Goal: Task Accomplishment & Management: Complete application form

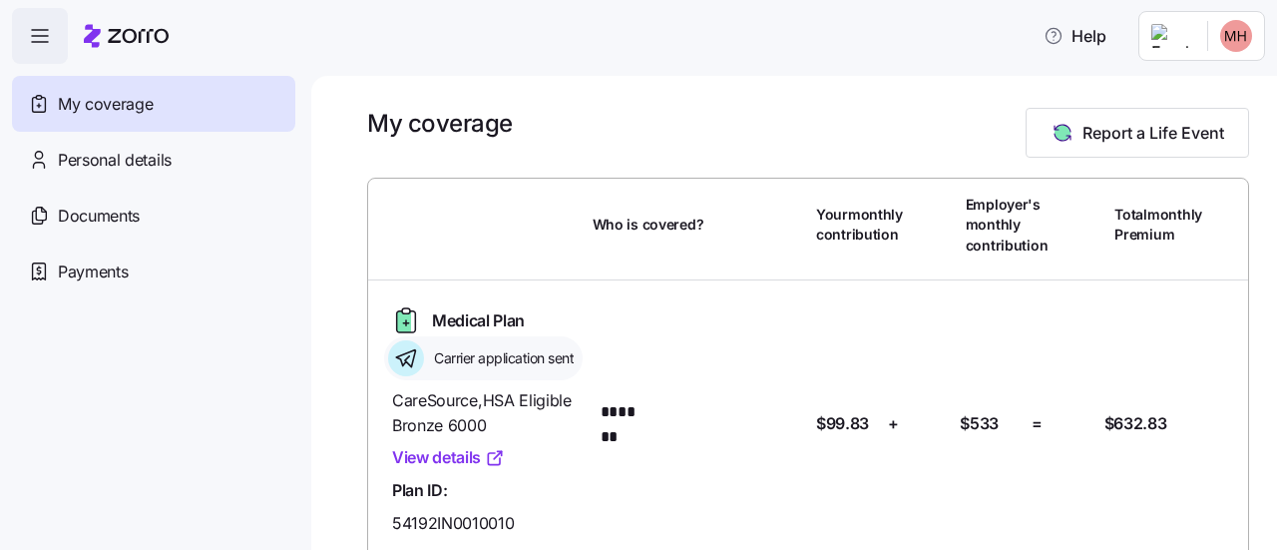
click at [36, 30] on icon "button" at bounding box center [40, 30] width 16 height 0
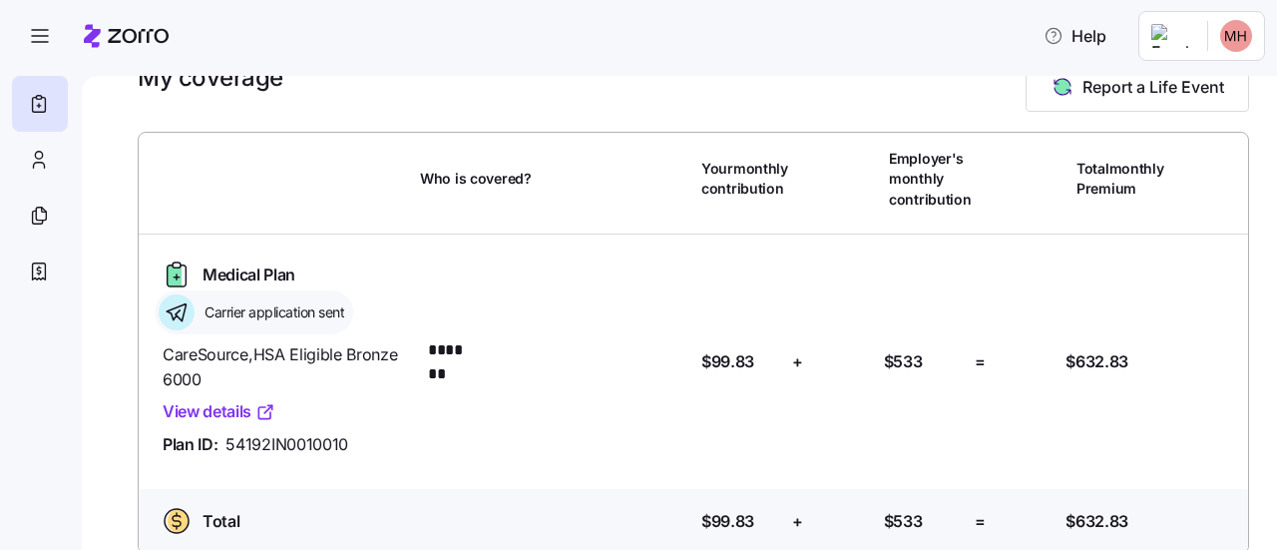
scroll to position [72, 0]
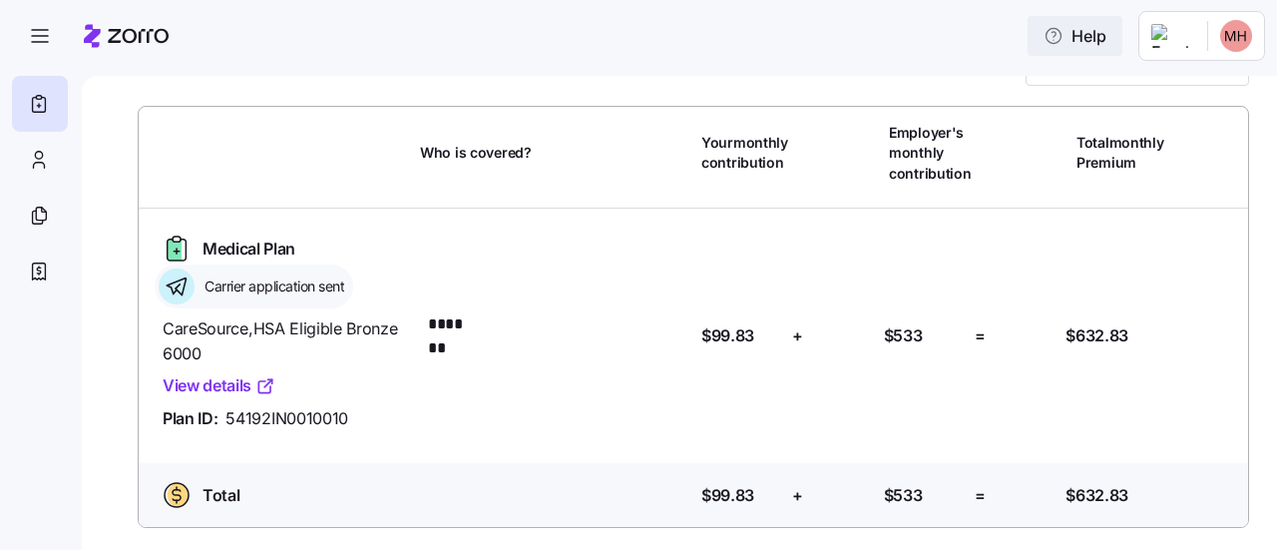
click at [1064, 32] on icon "button" at bounding box center [1054, 36] width 20 height 20
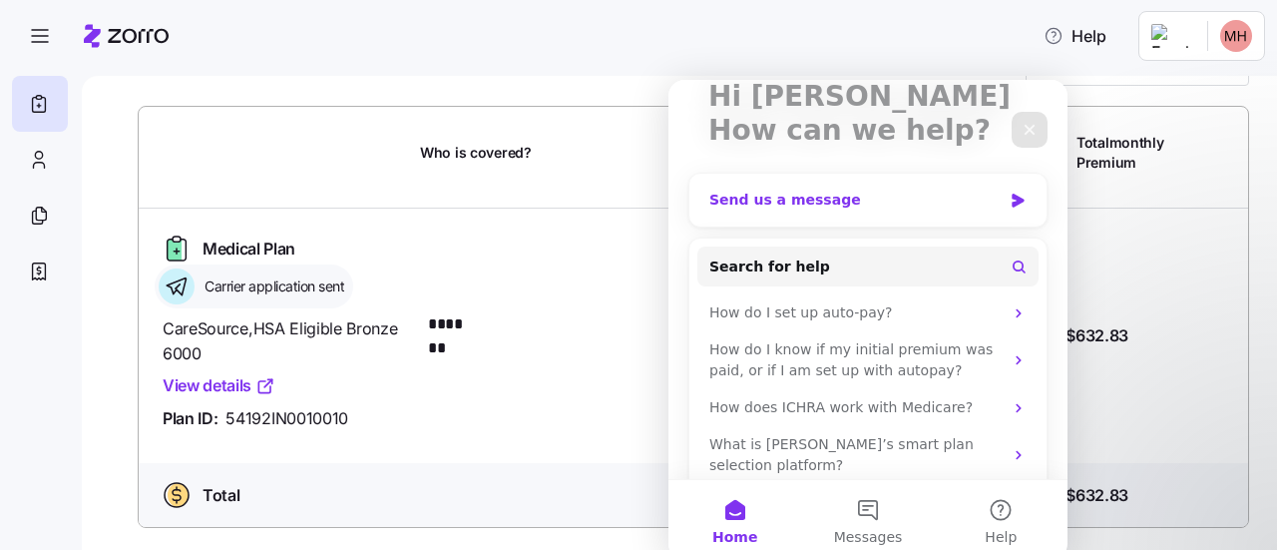
scroll to position [143, 0]
click at [865, 202] on div "Send us a message" at bounding box center [855, 199] width 292 height 21
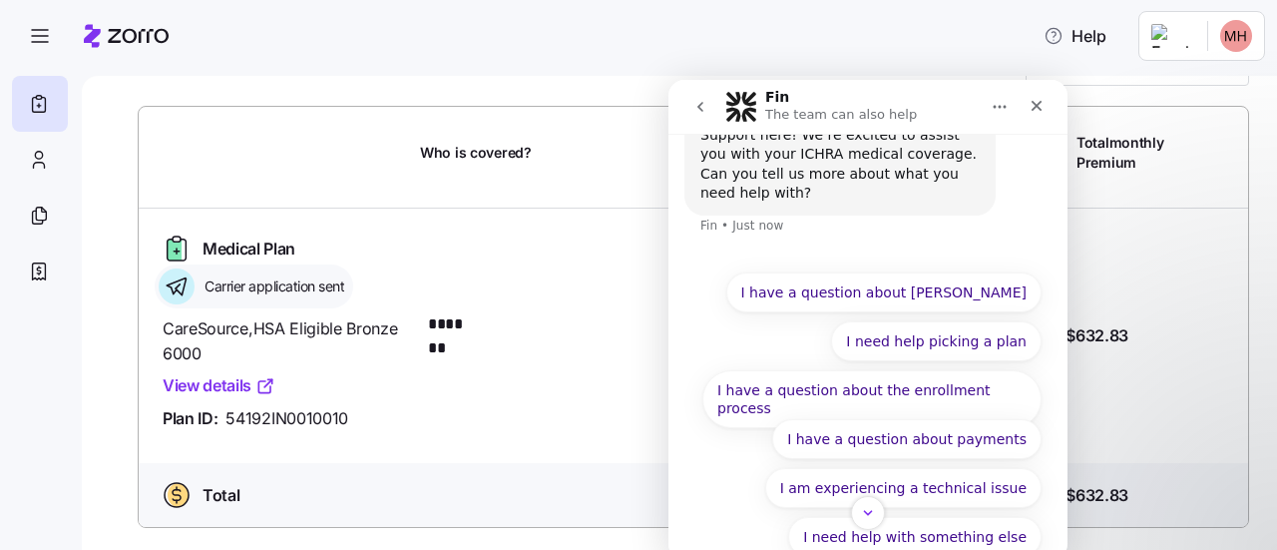
scroll to position [73, 0]
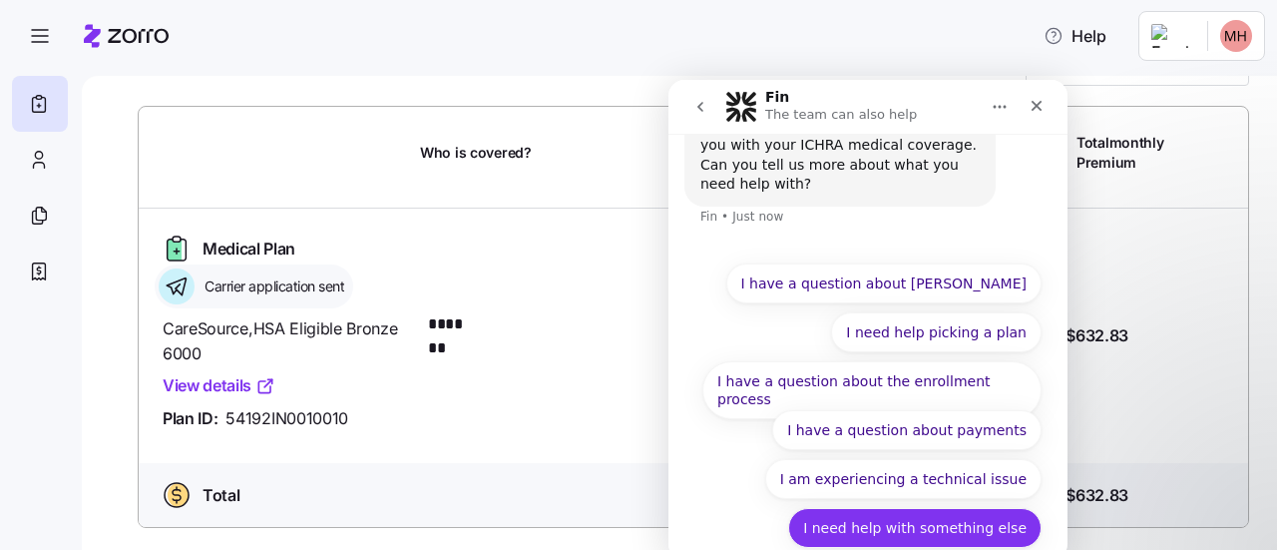
click at [919, 508] on button "I need help with something else" at bounding box center [914, 528] width 253 height 40
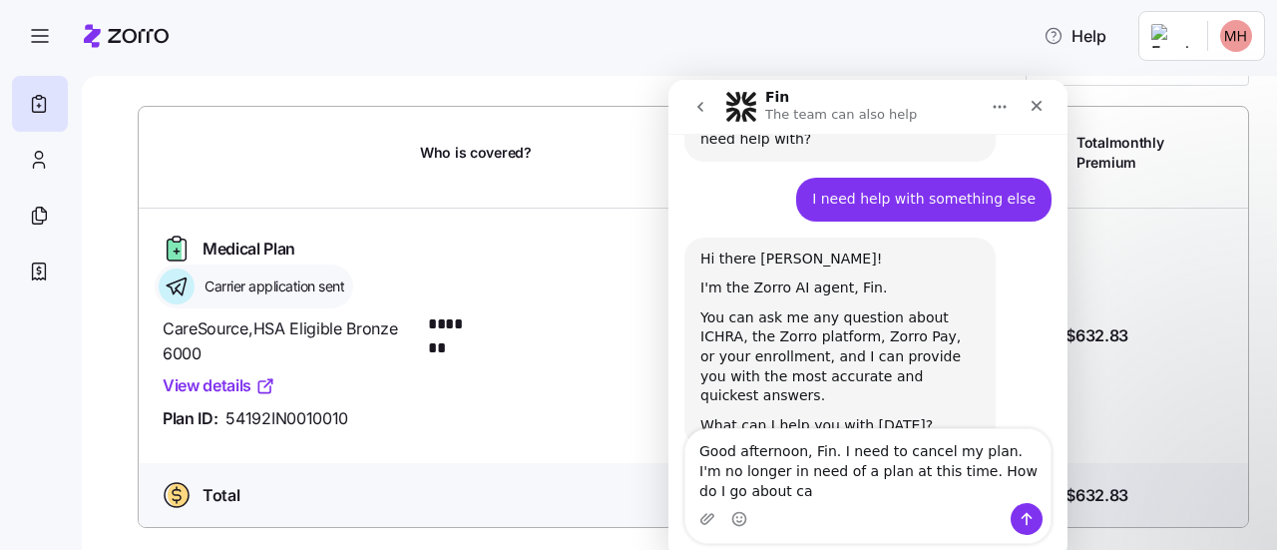
scroll to position [138, 0]
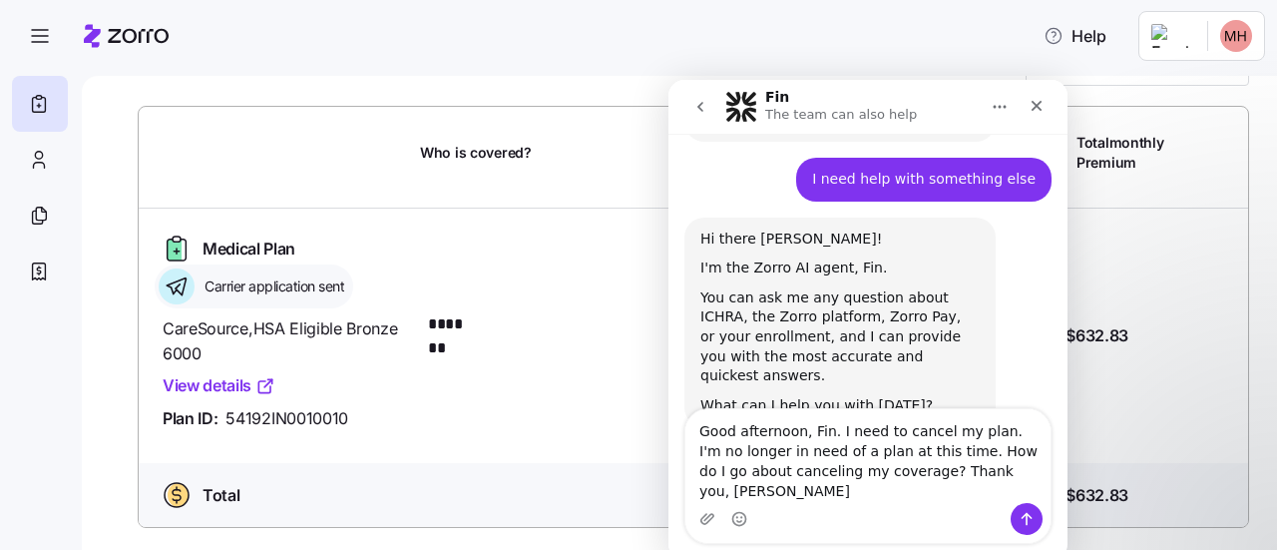
type textarea "Good afternoon, Fin. I need to cancel my plan. I'm no longer in need of a plan …"
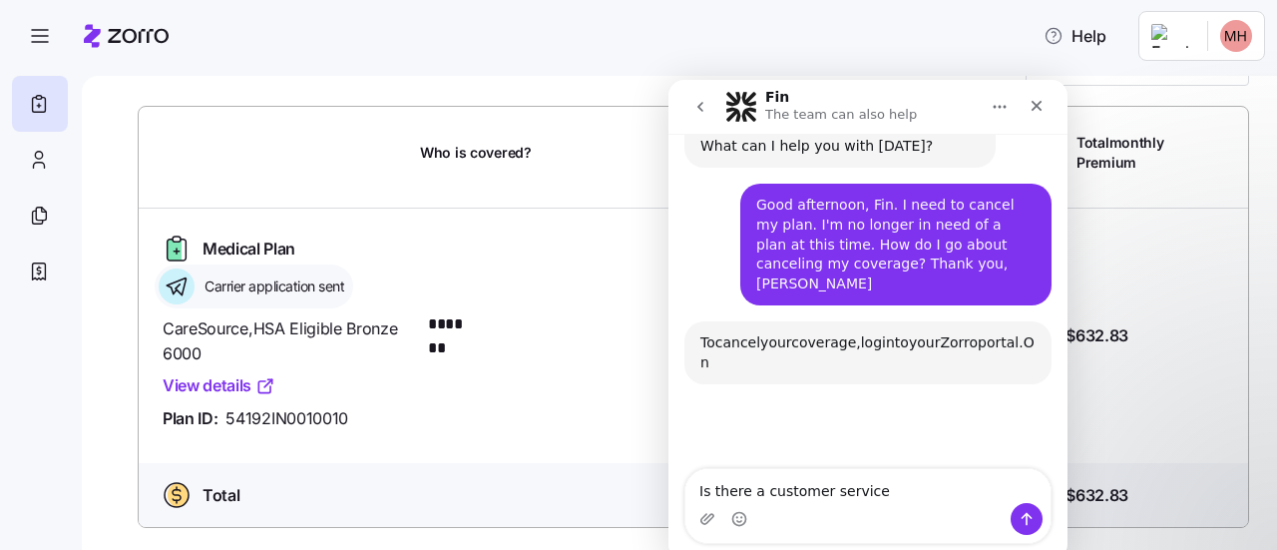
scroll to position [413, 0]
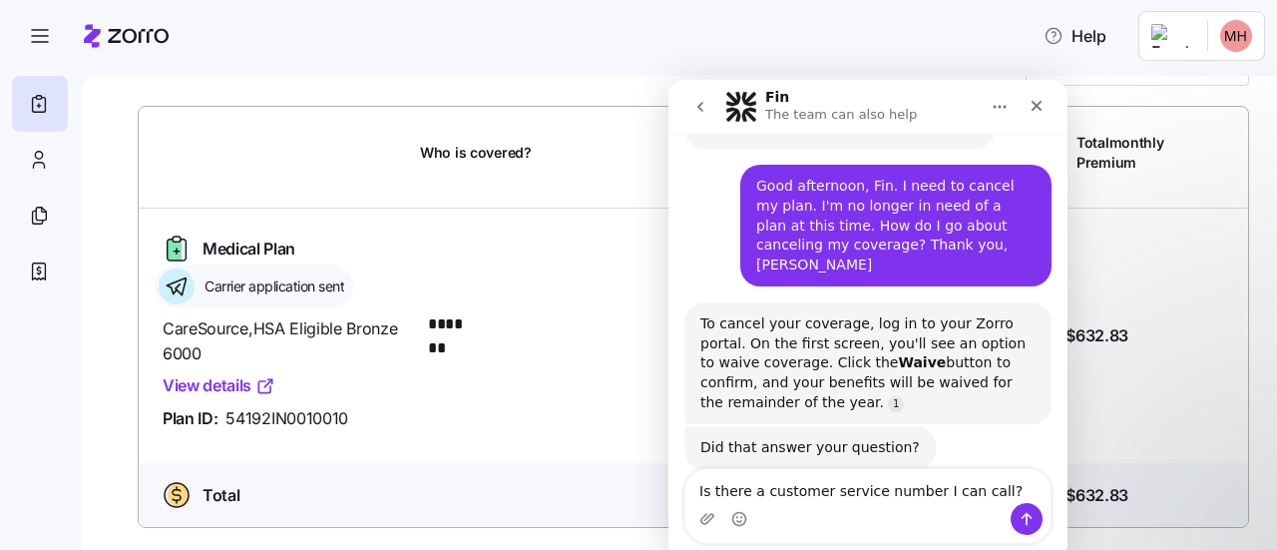
type textarea "Is there a customer service number I can call?"
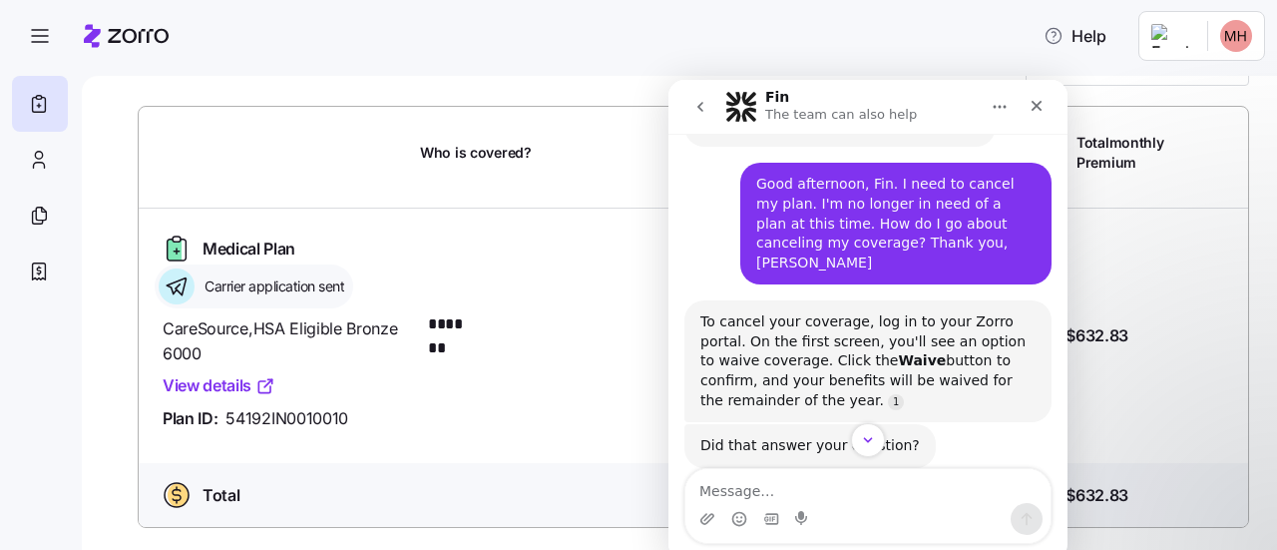
scroll to position [615, 0]
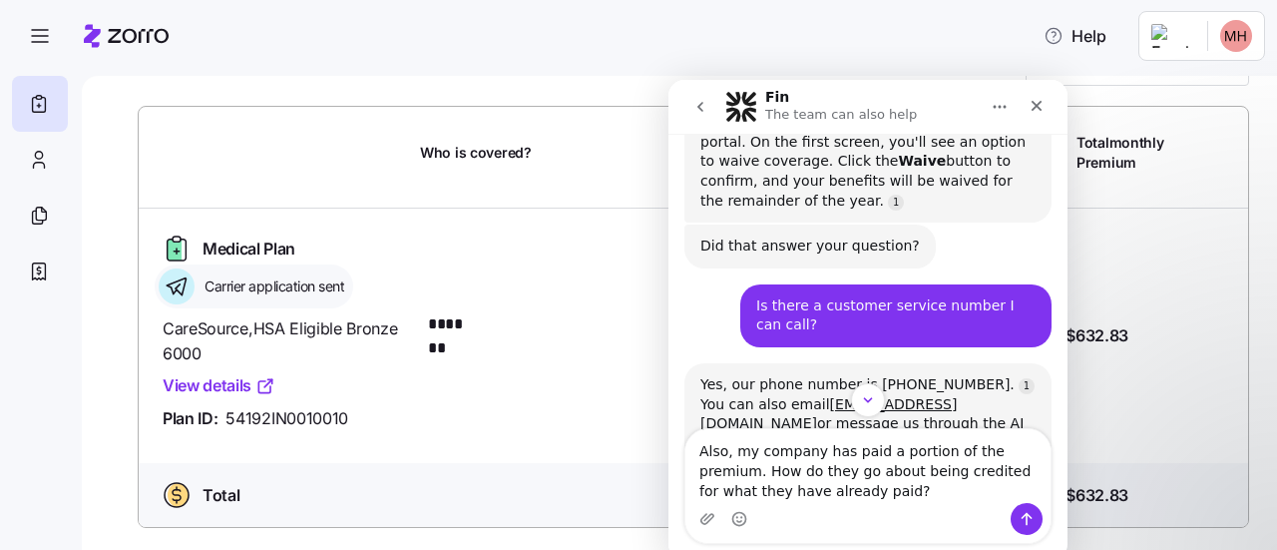
type textarea "Also, my company has paid a portion of the premium. How do they go about being …"
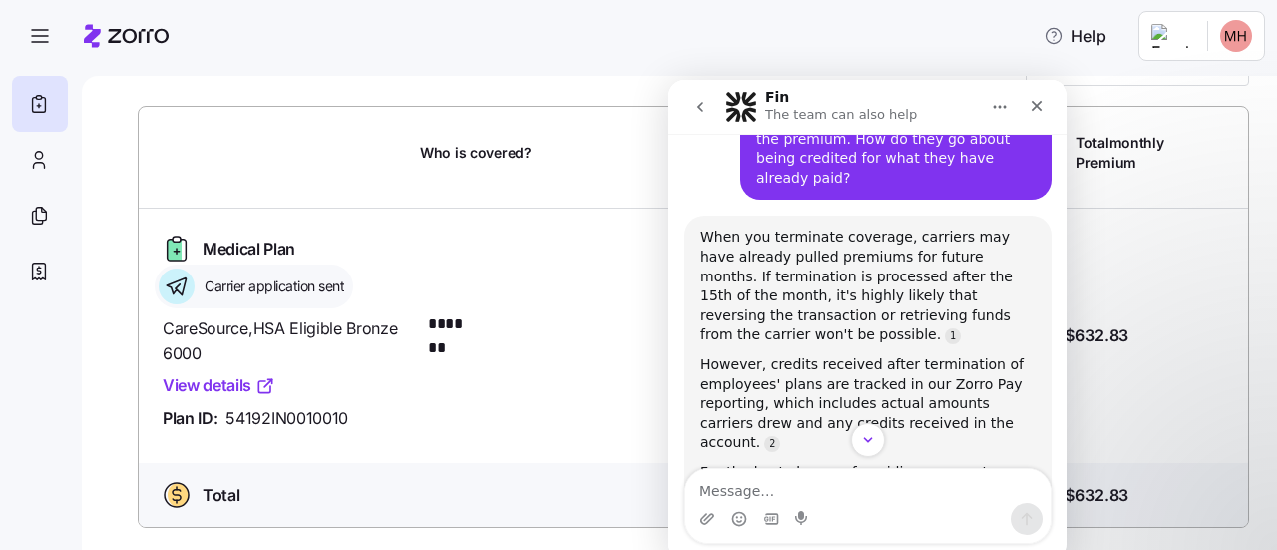
scroll to position [1061, 0]
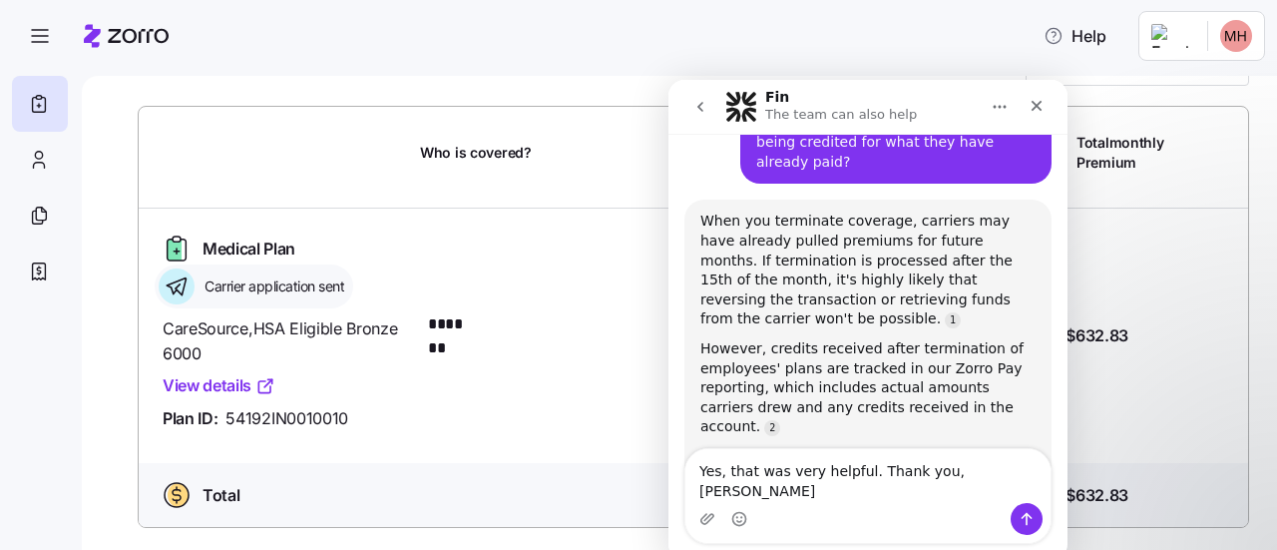
type textarea "Yes, that was very helpful. Thank you, [PERSON_NAME]"
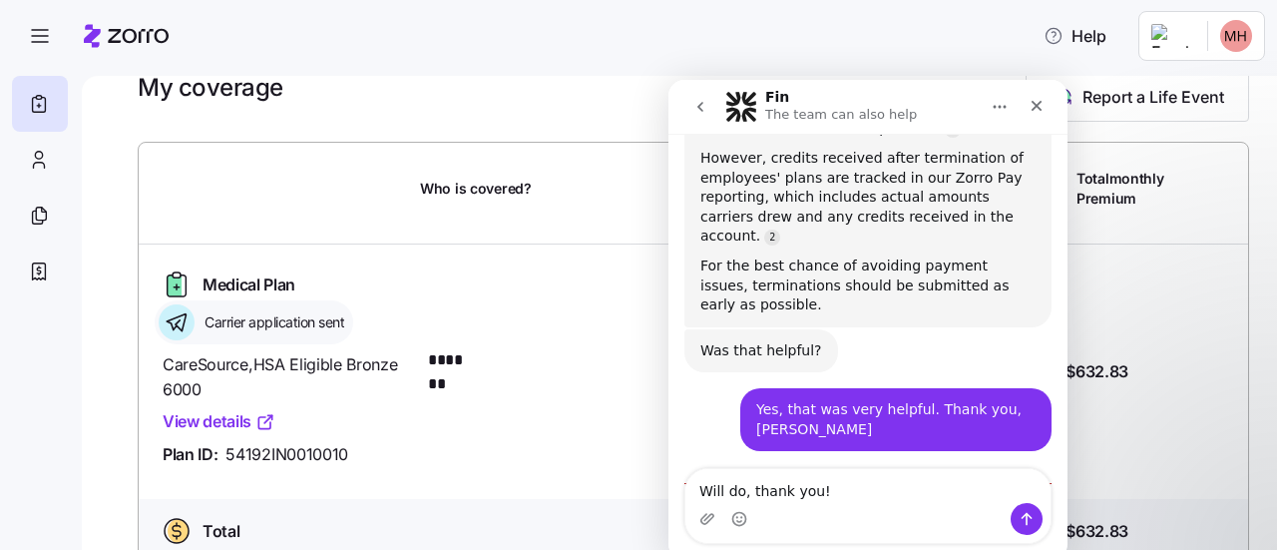
scroll to position [0, 0]
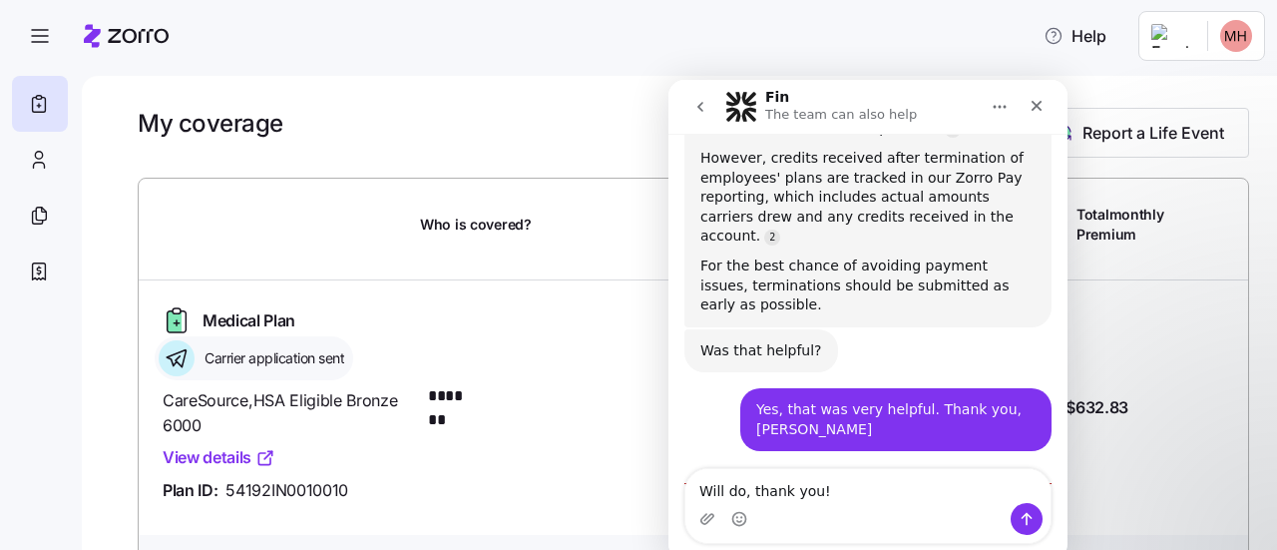
type textarea "Will do, thank you!"
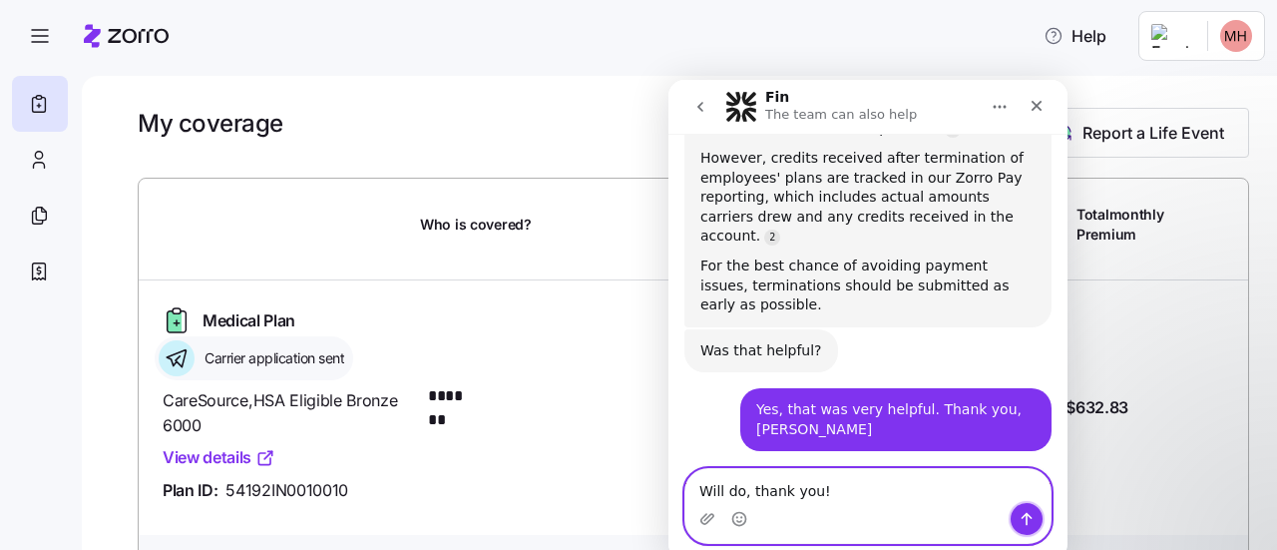
click at [1025, 516] on icon "Send a message…" at bounding box center [1027, 519] width 11 height 13
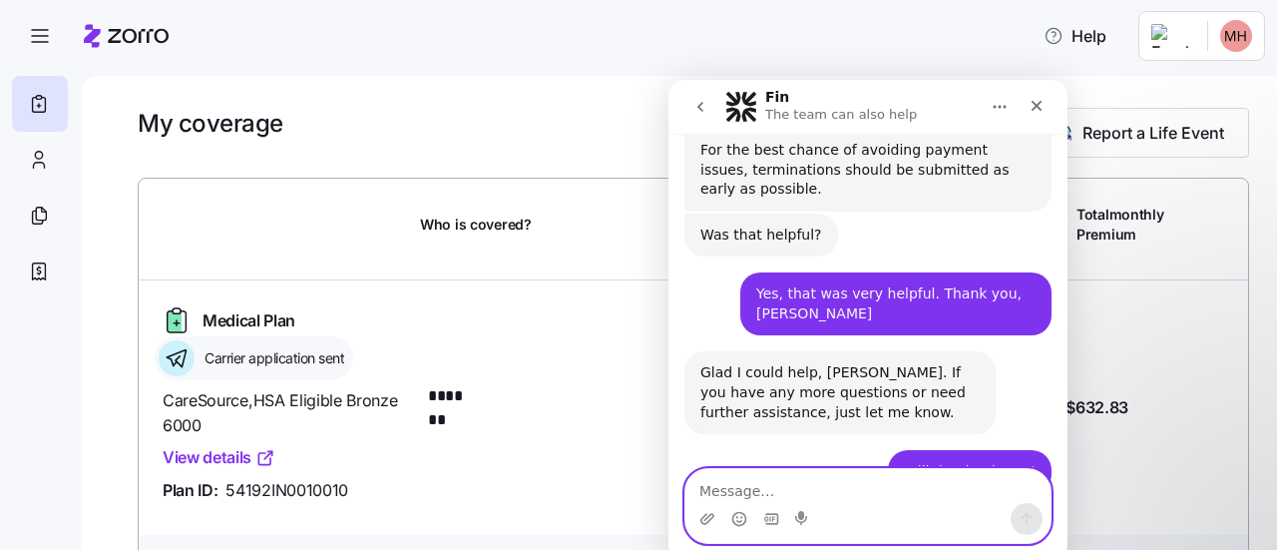
scroll to position [1390, 0]
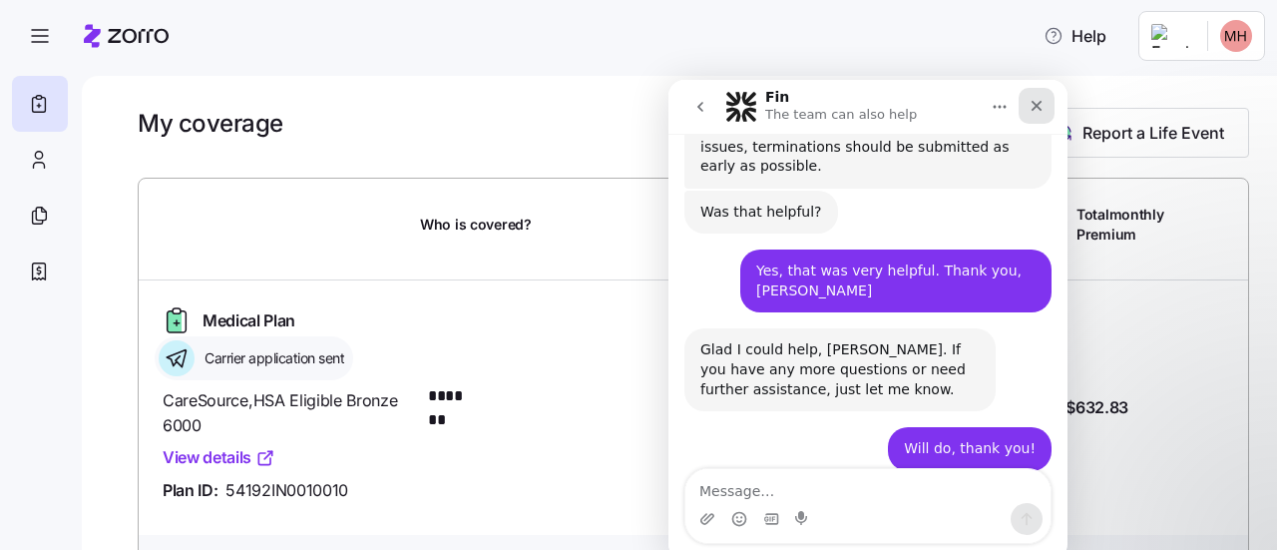
click at [1036, 105] on icon "Close" at bounding box center [1037, 106] width 11 height 11
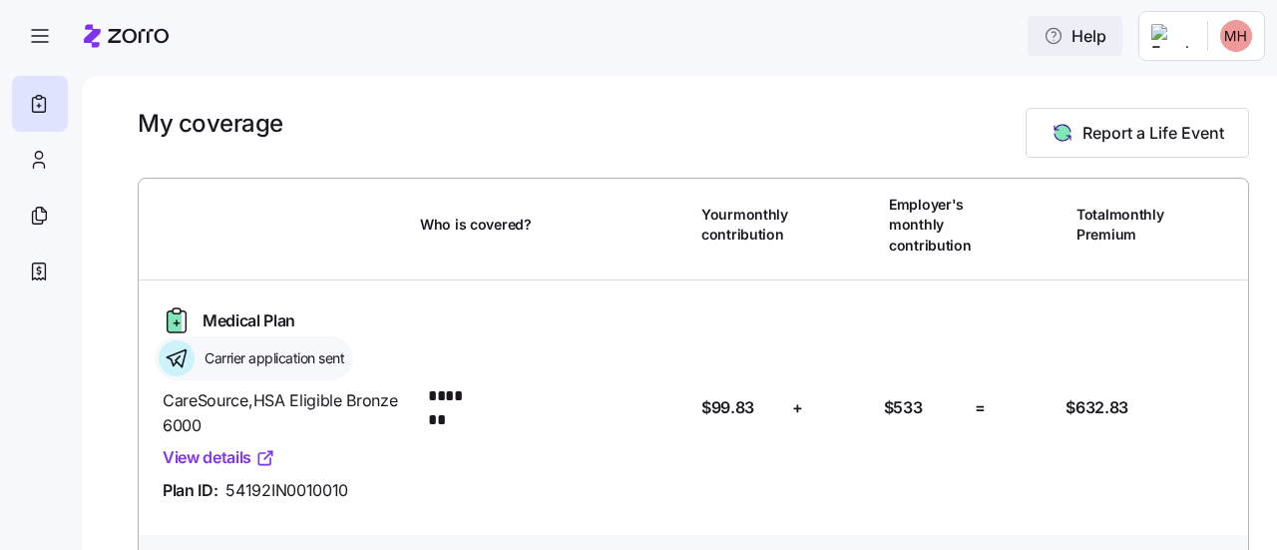
scroll to position [1357, 0]
click at [44, 31] on icon "button" at bounding box center [40, 36] width 24 height 24
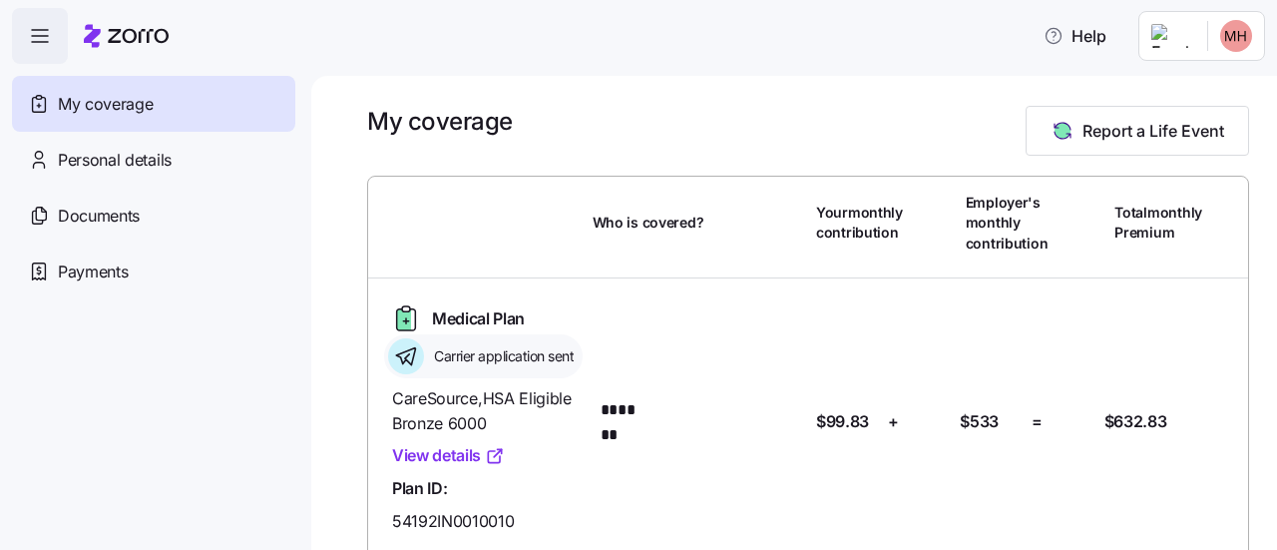
scroll to position [0, 0]
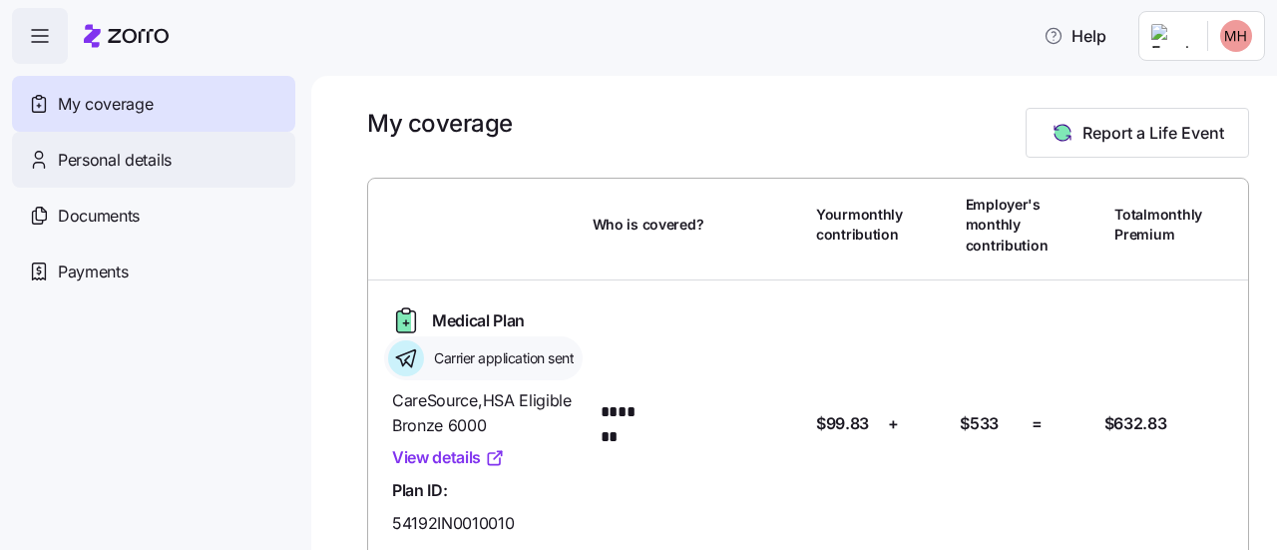
click at [78, 155] on span "Personal details" at bounding box center [115, 160] width 114 height 25
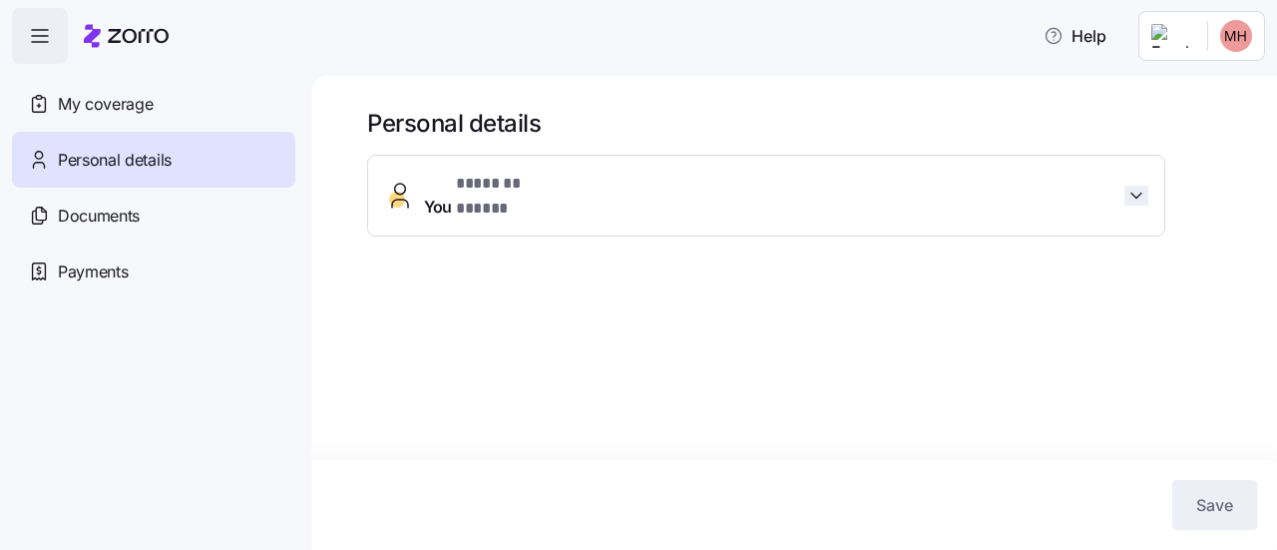
click at [1142, 187] on icon "button" at bounding box center [1137, 196] width 20 height 20
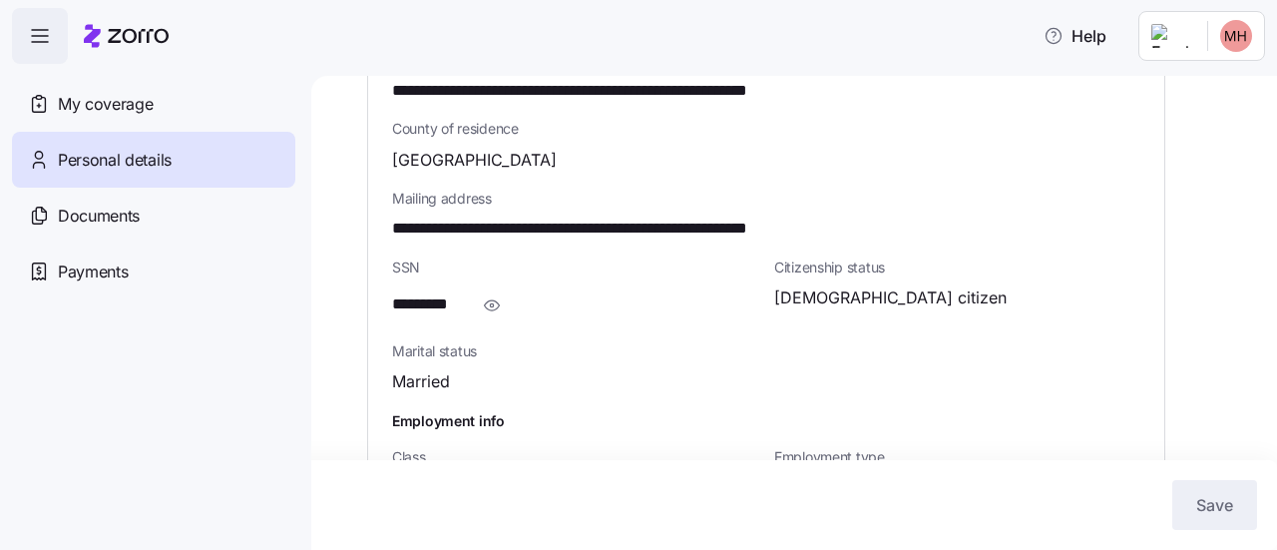
scroll to position [789, 0]
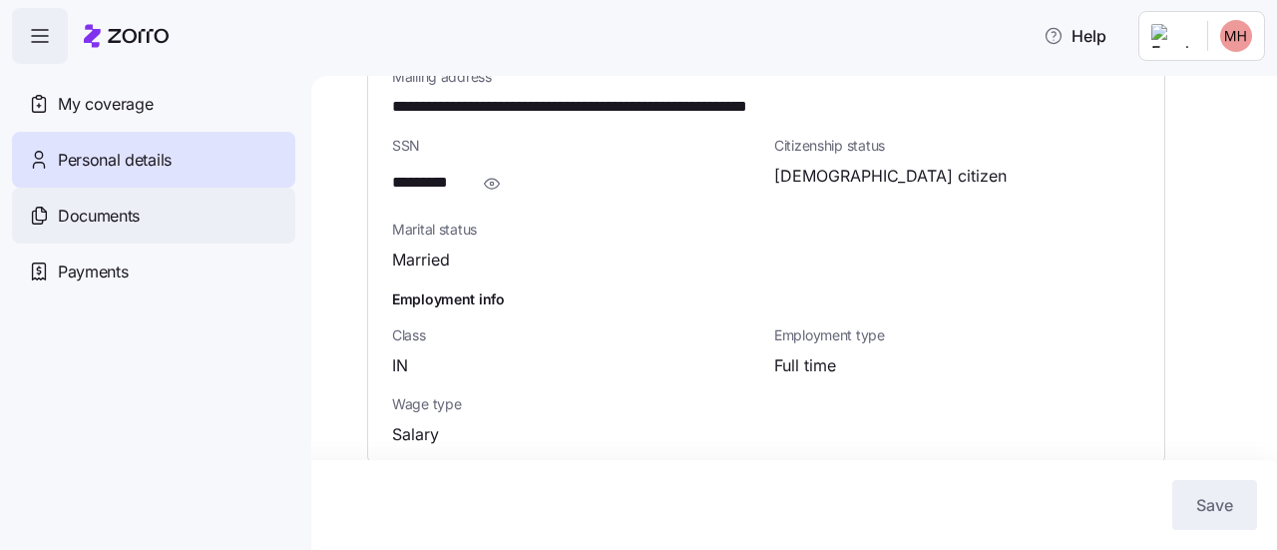
click at [80, 216] on span "Documents" at bounding box center [99, 216] width 82 height 25
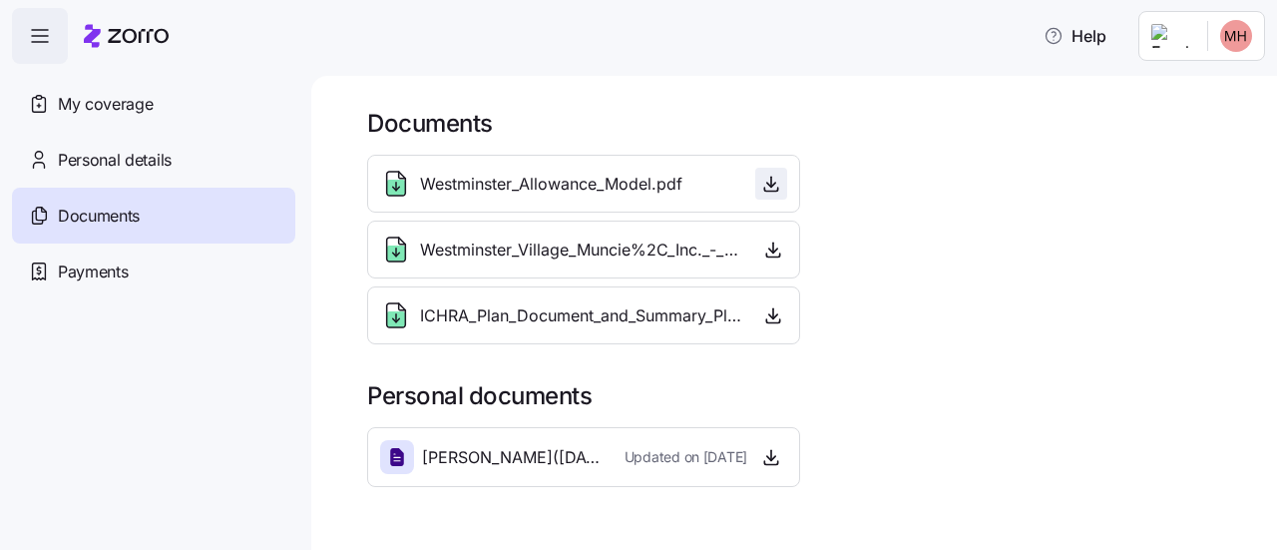
click at [768, 186] on icon "button" at bounding box center [771, 184] width 20 height 20
click at [770, 459] on icon "button" at bounding box center [771, 457] width 20 height 20
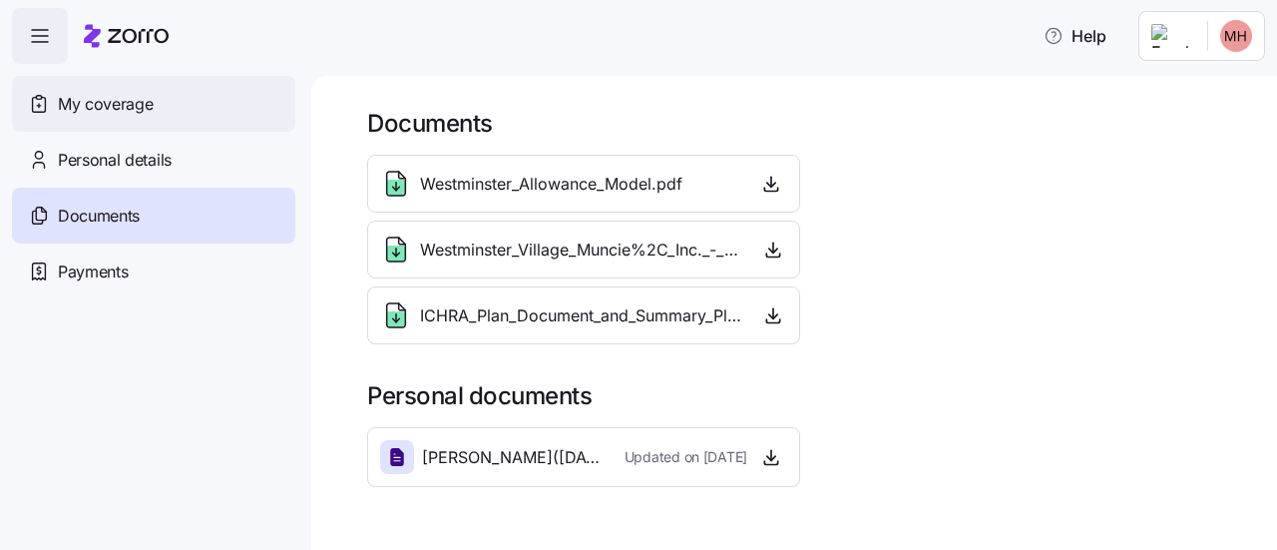
click at [72, 100] on span "My coverage" at bounding box center [105, 104] width 95 height 25
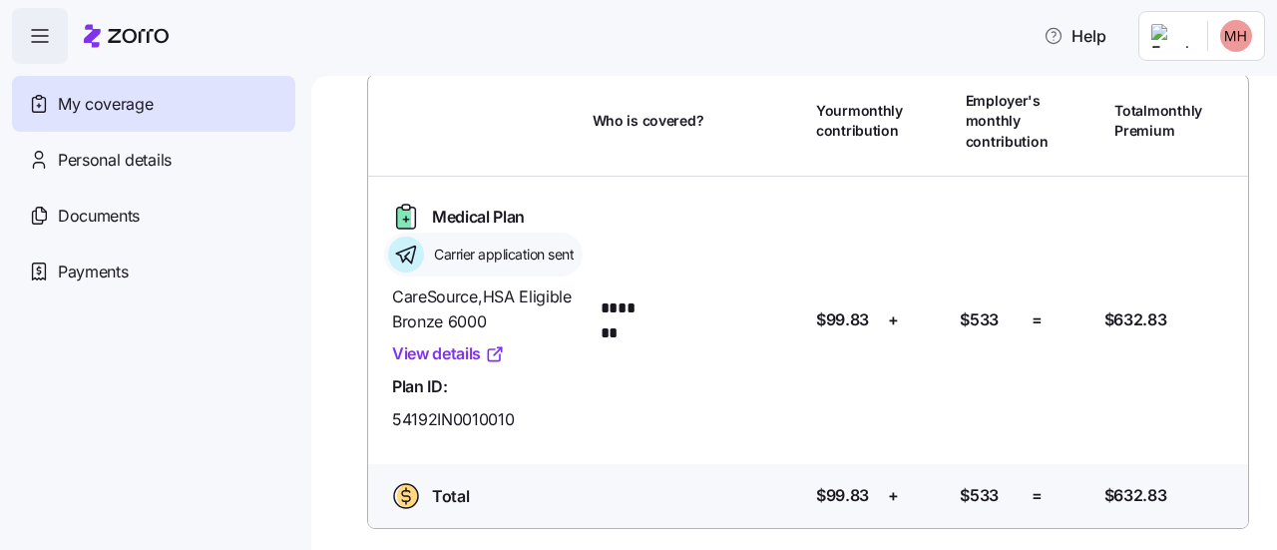
scroll to position [105, 0]
click at [420, 253] on icon at bounding box center [406, 253] width 36 height 36
click at [407, 246] on icon at bounding box center [406, 252] width 20 height 17
click at [463, 348] on link "View details" at bounding box center [448, 352] width 113 height 25
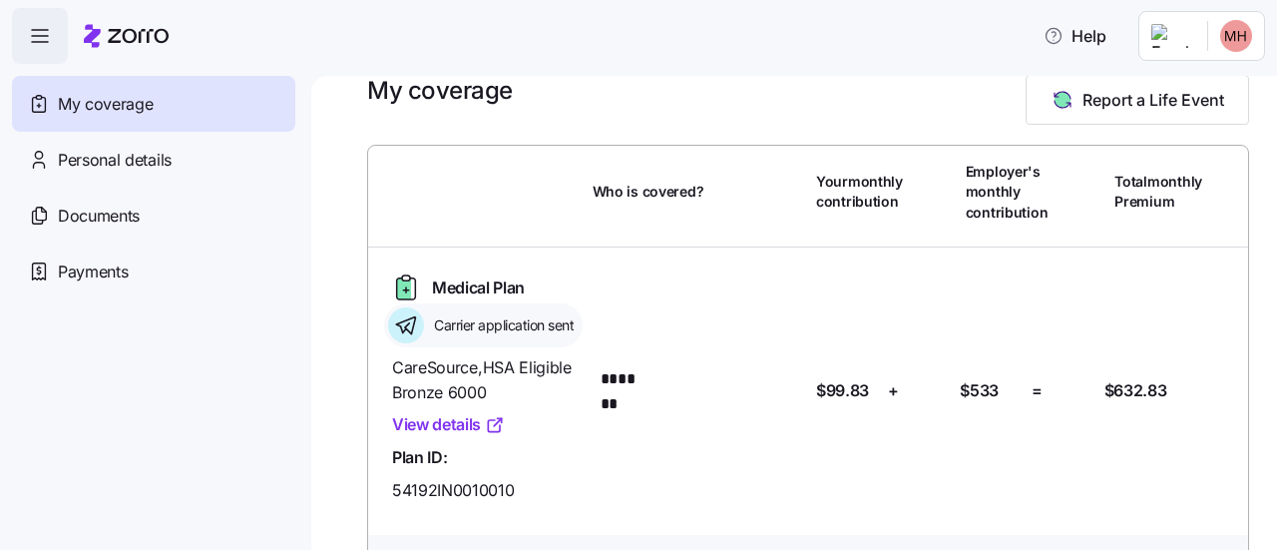
scroll to position [0, 0]
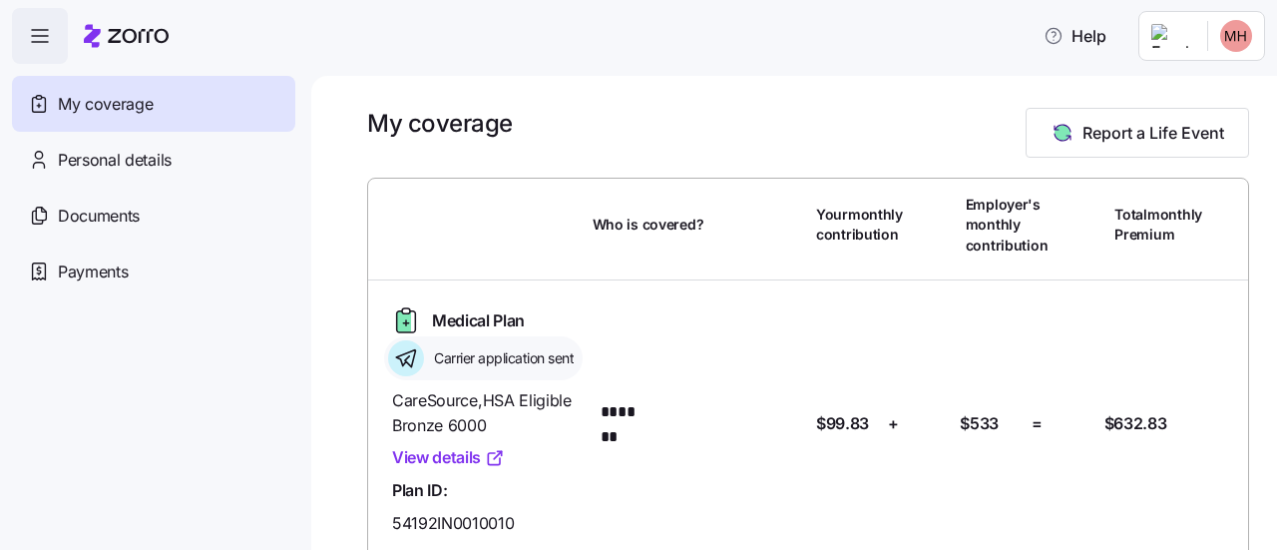
click at [33, 29] on icon "button" at bounding box center [40, 36] width 24 height 24
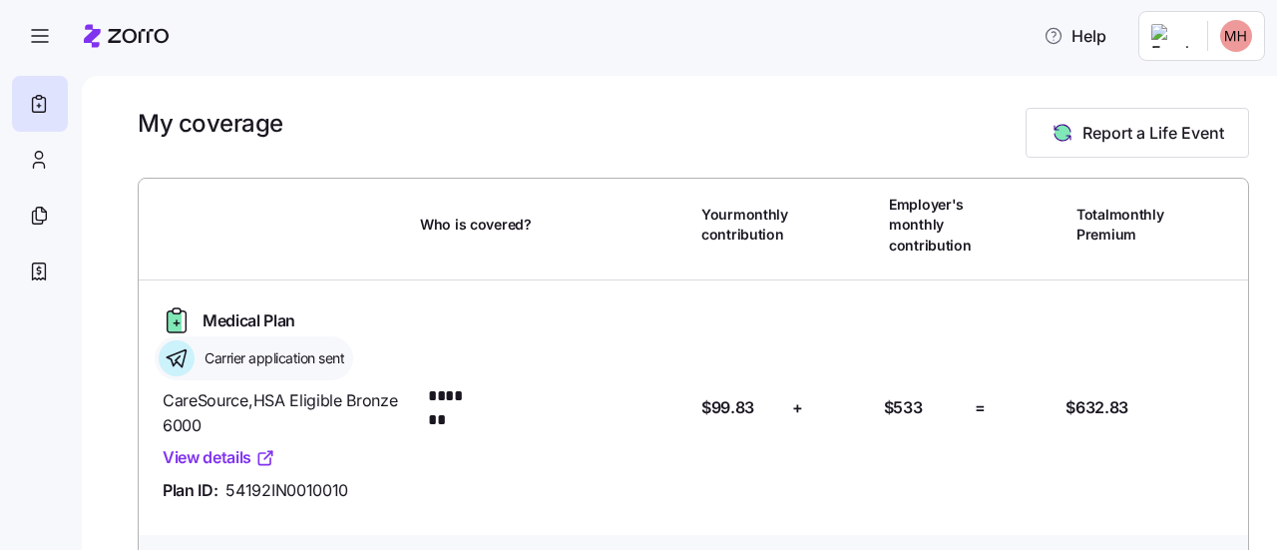
scroll to position [72, 0]
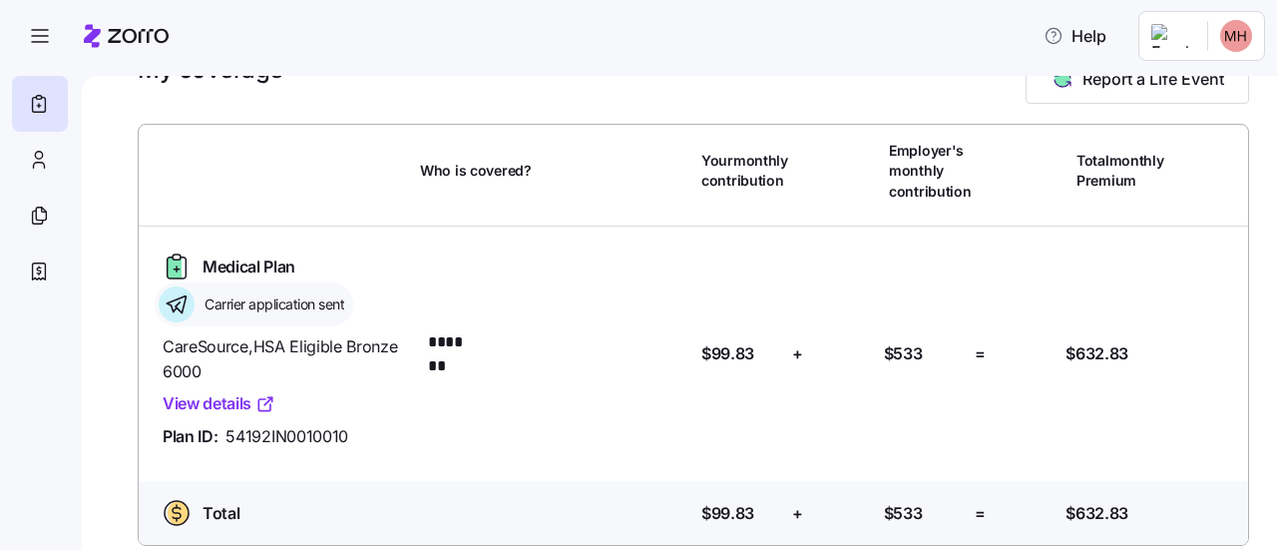
scroll to position [72, 0]
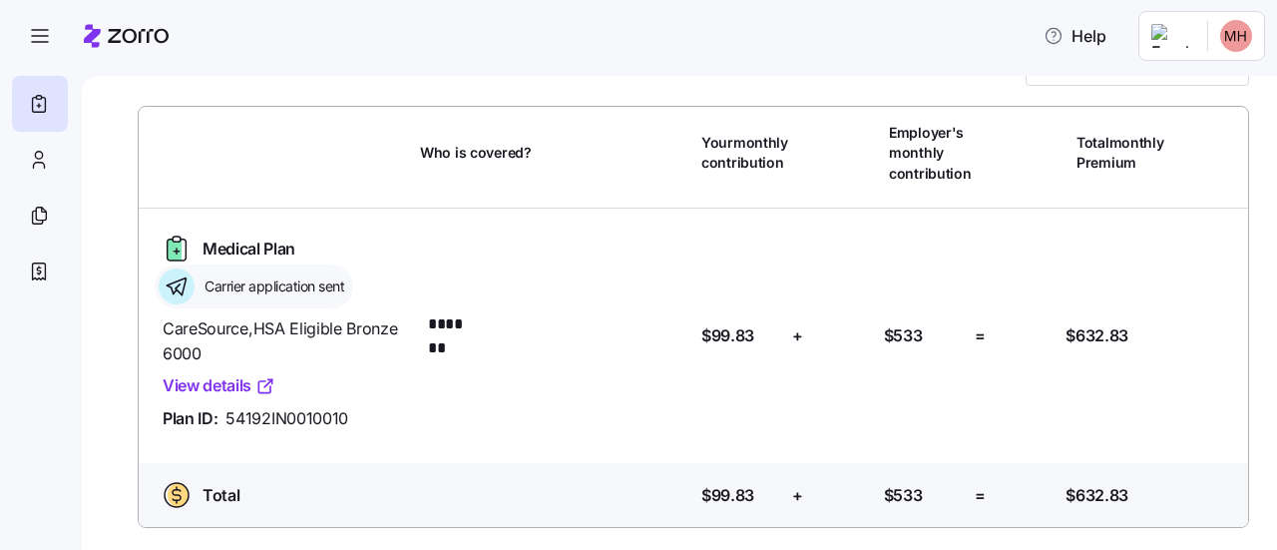
click at [1233, 42] on html "Help My coverage Report a Life Event Who is covered? Your monthly contribution …" at bounding box center [638, 269] width 1277 height 538
click at [1205, 83] on div "My settings" at bounding box center [1197, 90] width 105 height 22
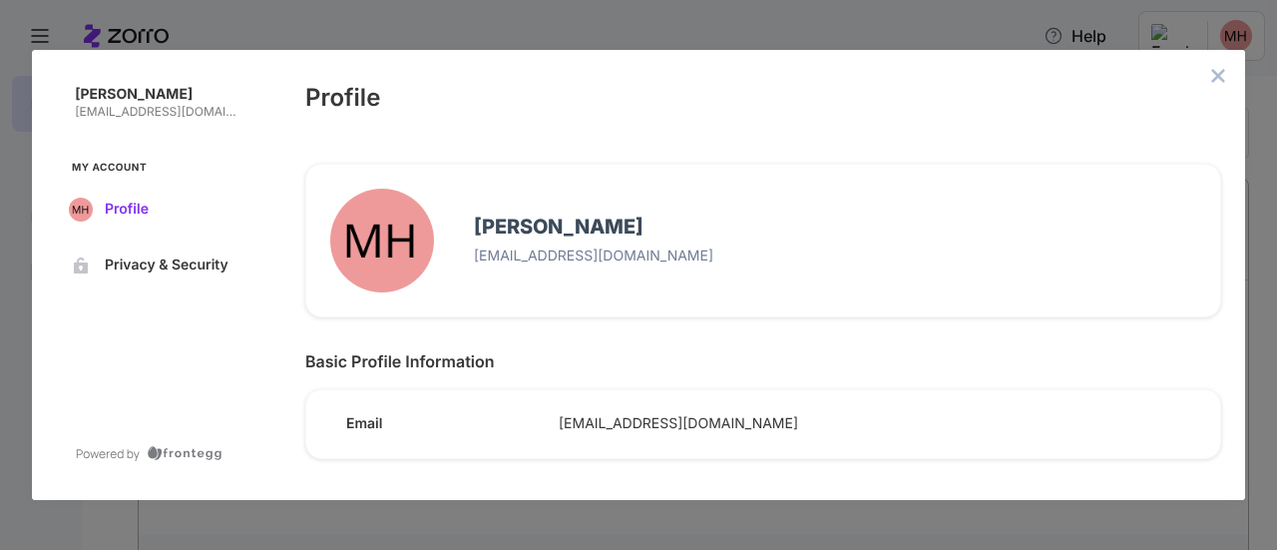
click at [134, 205] on span "Profile" at bounding box center [173, 210] width 136 height 16
click at [1220, 69] on icon "close admin-box" at bounding box center [1218, 76] width 16 height 16
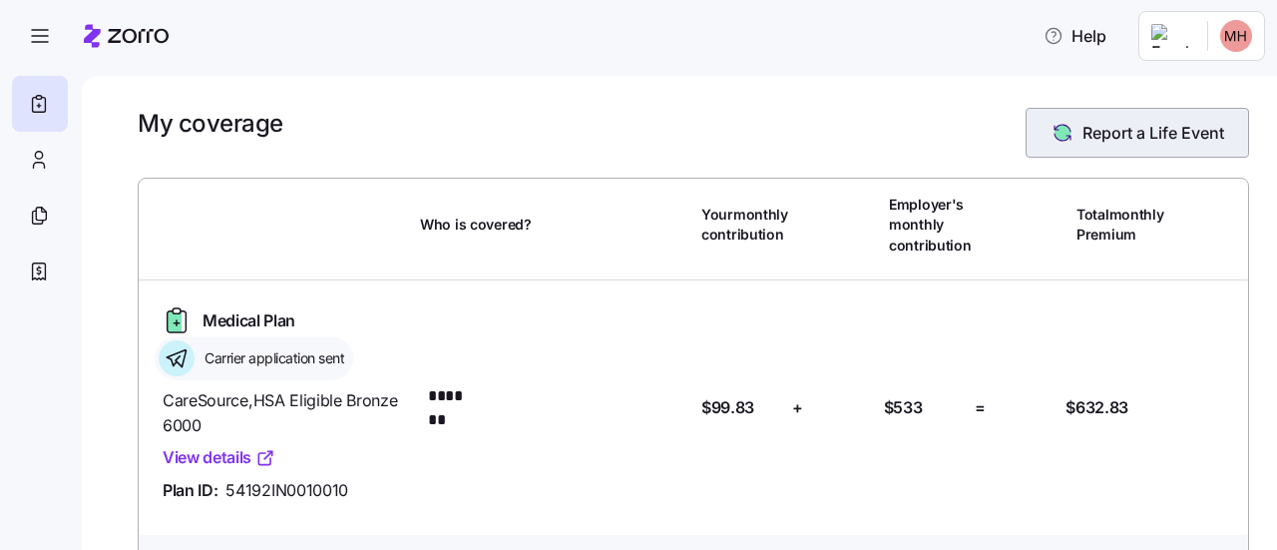
click at [1062, 131] on span "Report a Life Event" at bounding box center [1138, 133] width 174 height 24
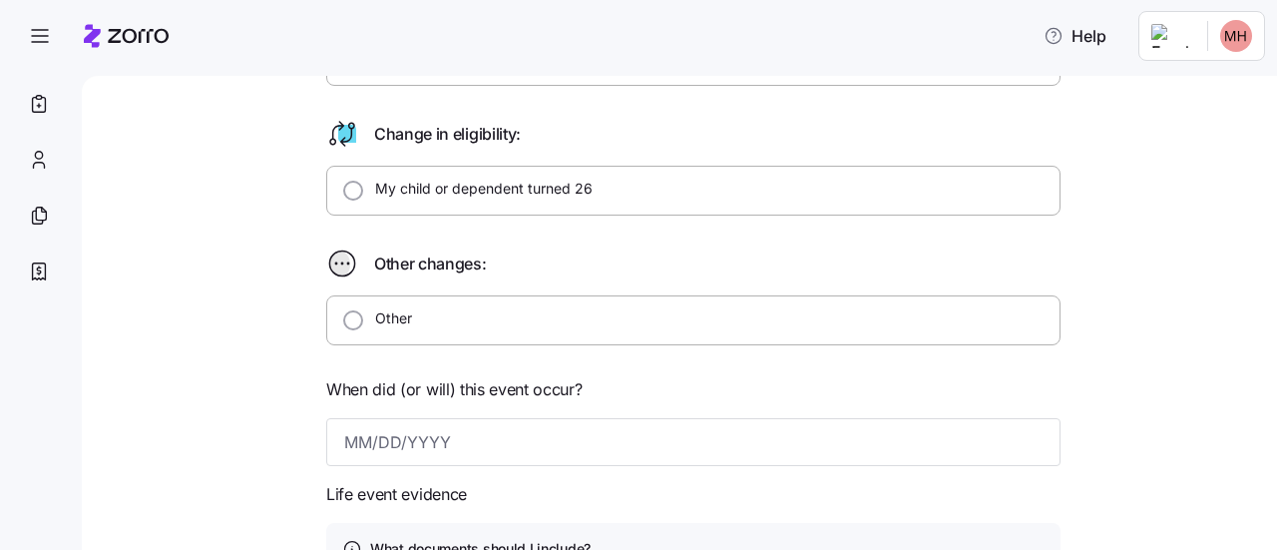
scroll to position [561, 0]
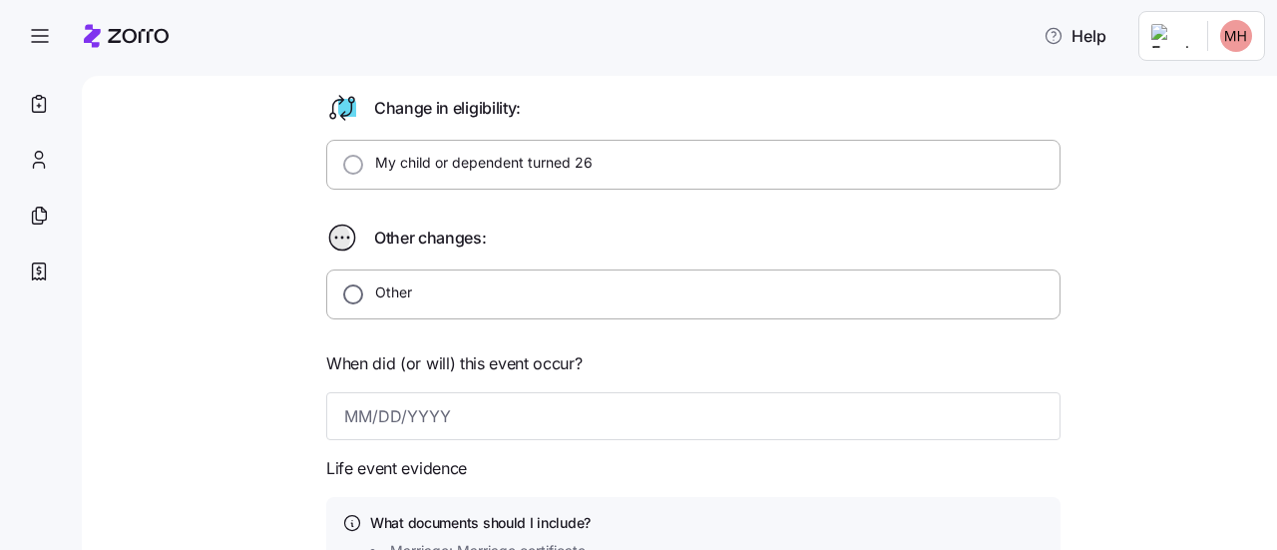
click at [343, 288] on input "Other" at bounding box center [353, 294] width 20 height 20
radio input "true"
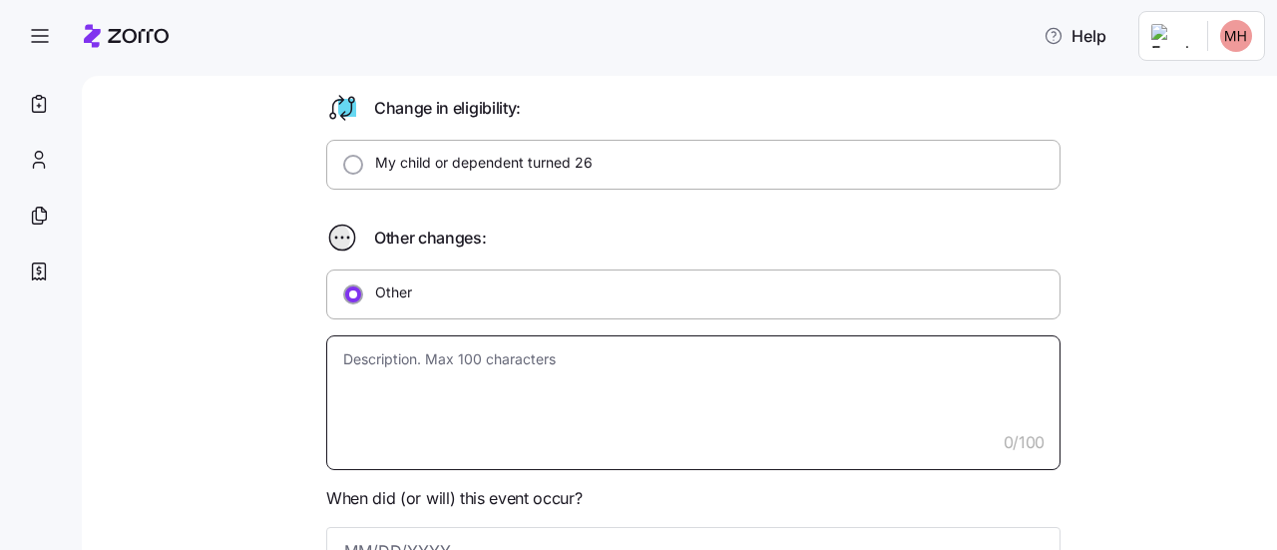
click at [378, 344] on textarea at bounding box center [693, 402] width 734 height 135
type textarea "x"
type textarea "I"
type textarea "x"
type textarea "I"
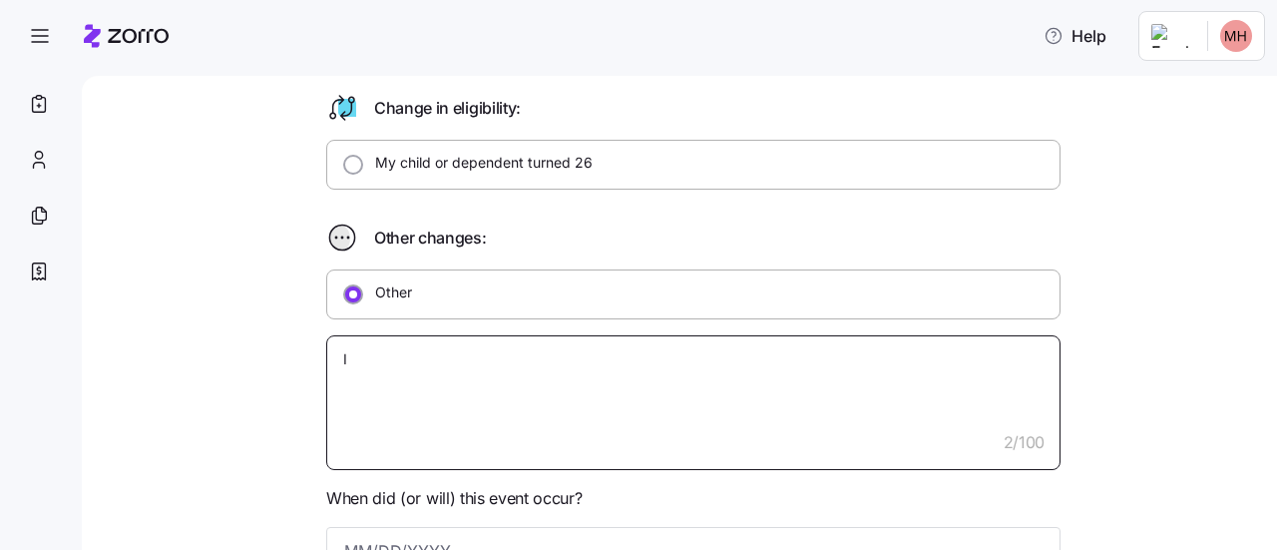
type textarea "x"
type textarea "I n"
type textarea "x"
type textarea "I no"
type textarea "x"
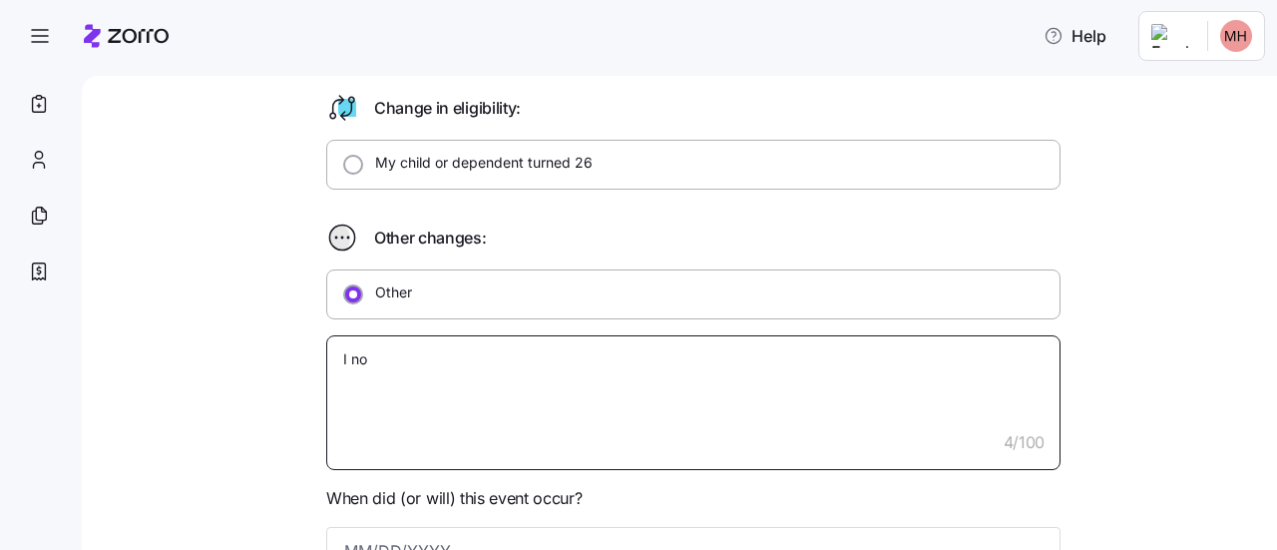
type textarea "I no"
type textarea "x"
type textarea "I no l"
type textarea "x"
type textarea "I no lo"
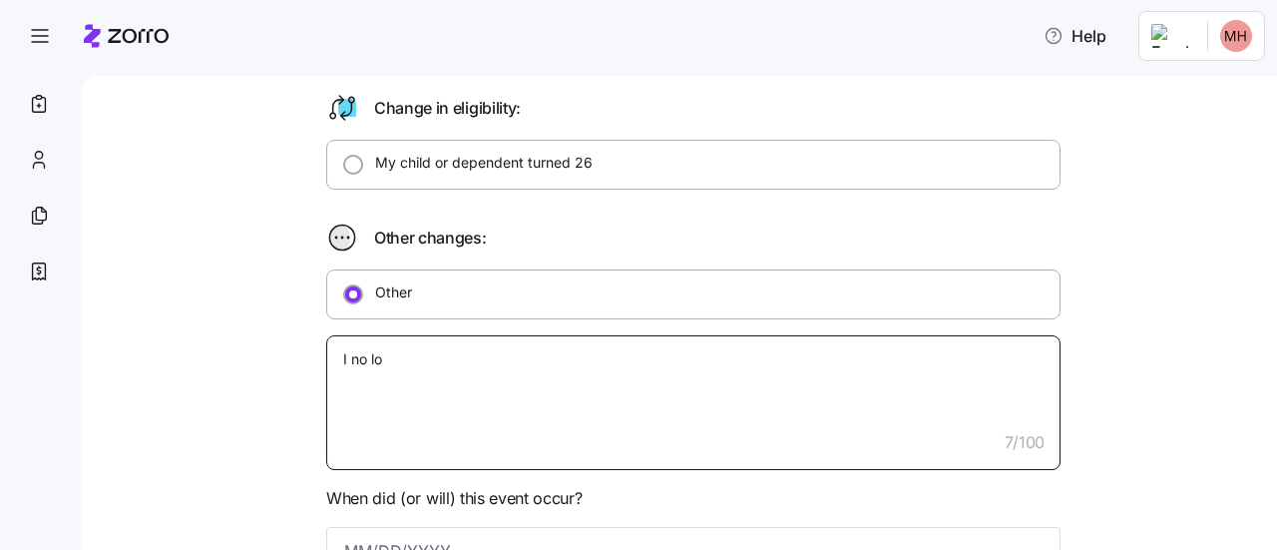
type textarea "x"
type textarea "I no lonn"
type textarea "x"
type textarea "I no lonng"
type textarea "x"
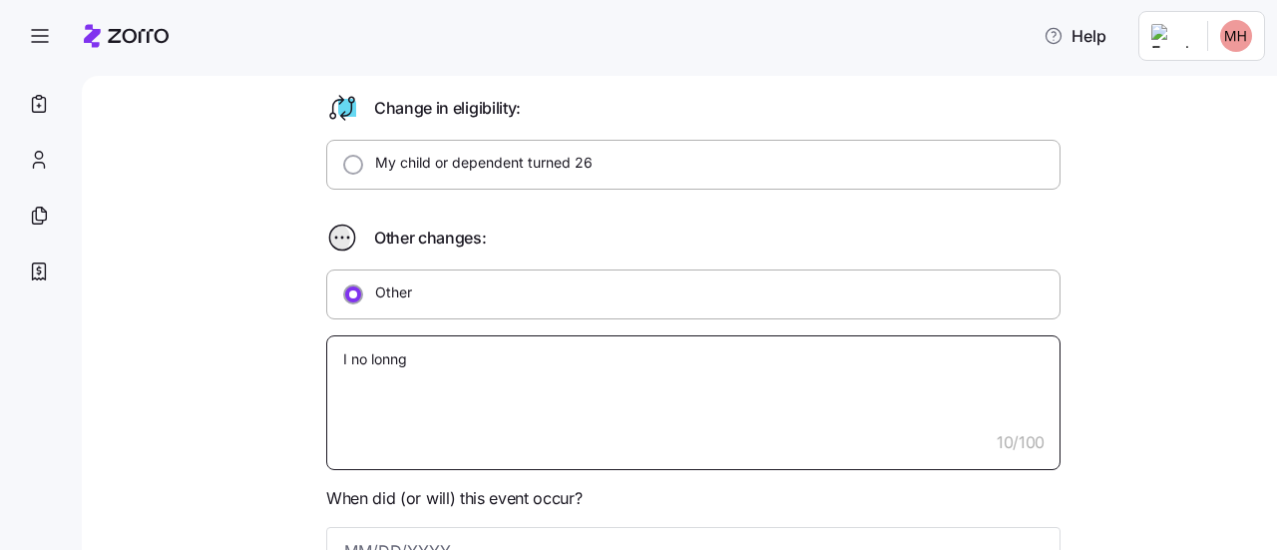
type textarea "I no lonn"
type textarea "x"
type textarea "I no lon"
type textarea "x"
type textarea "I no long"
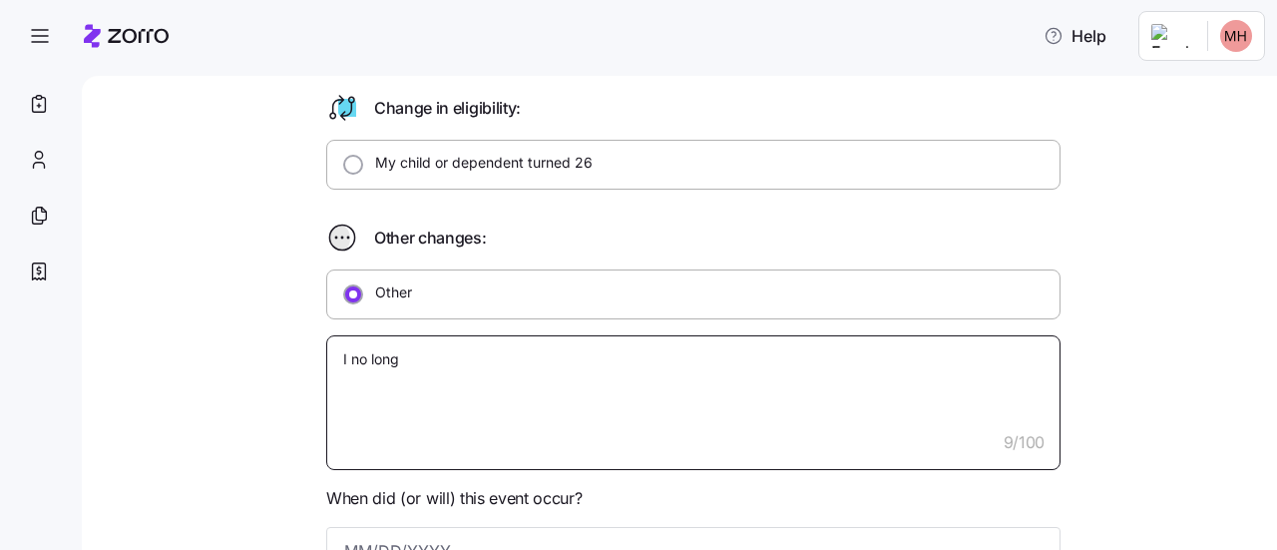
type textarea "x"
type textarea "I no longe"
type textarea "x"
type textarea "I no longer"
type textarea "x"
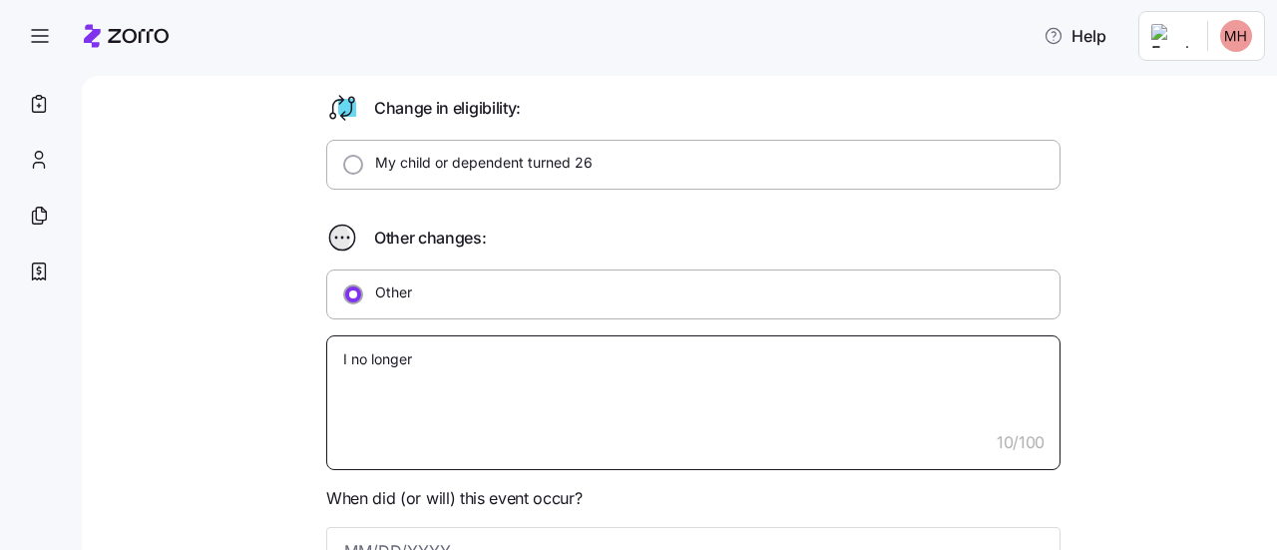
type textarea "I no longer"
type textarea "x"
type textarea "I no longer n"
type textarea "x"
type textarea "I no longer ne"
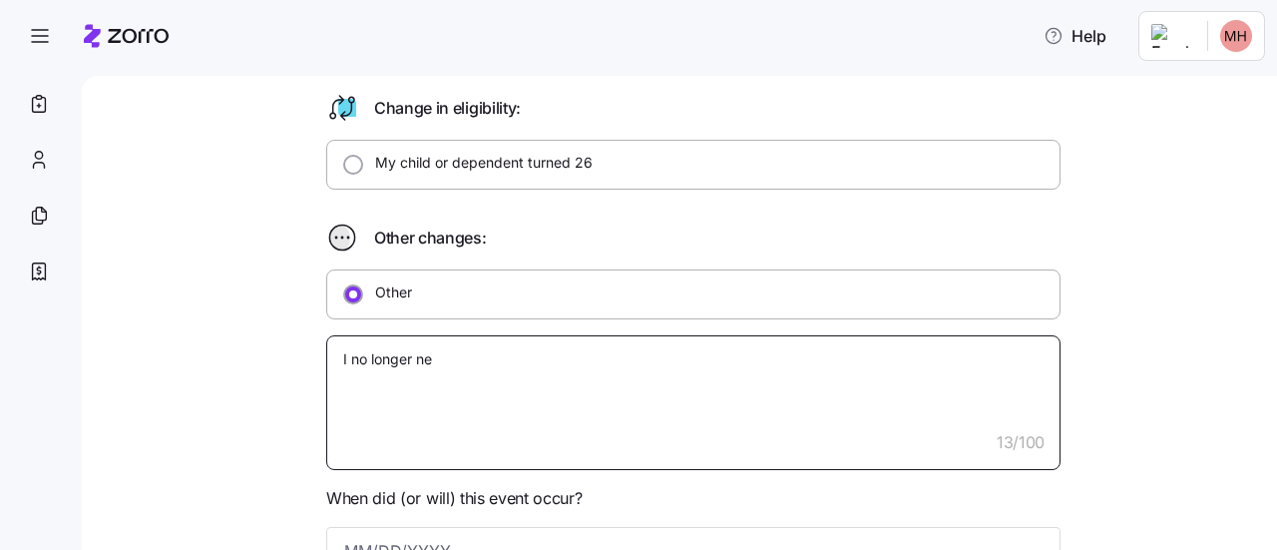
type textarea "x"
type textarea "I no longer nee"
type textarea "x"
type textarea "I no longer need"
type textarea "x"
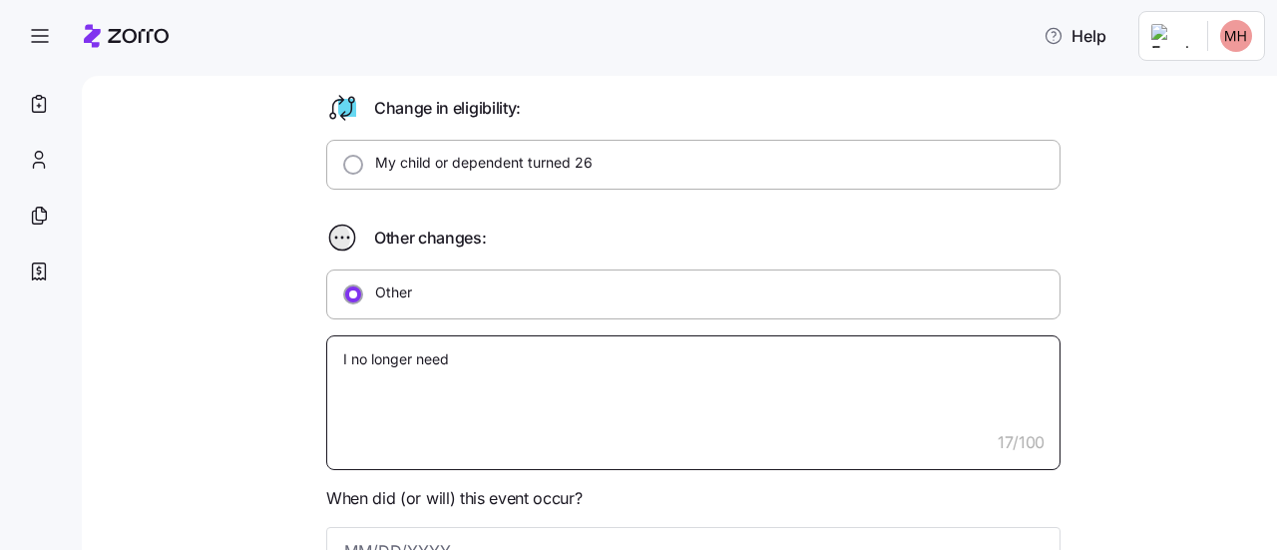
type textarea "I no longer need i"
type textarea "x"
type textarea "I no longer need in"
type textarea "x"
type textarea "I no longer need insu"
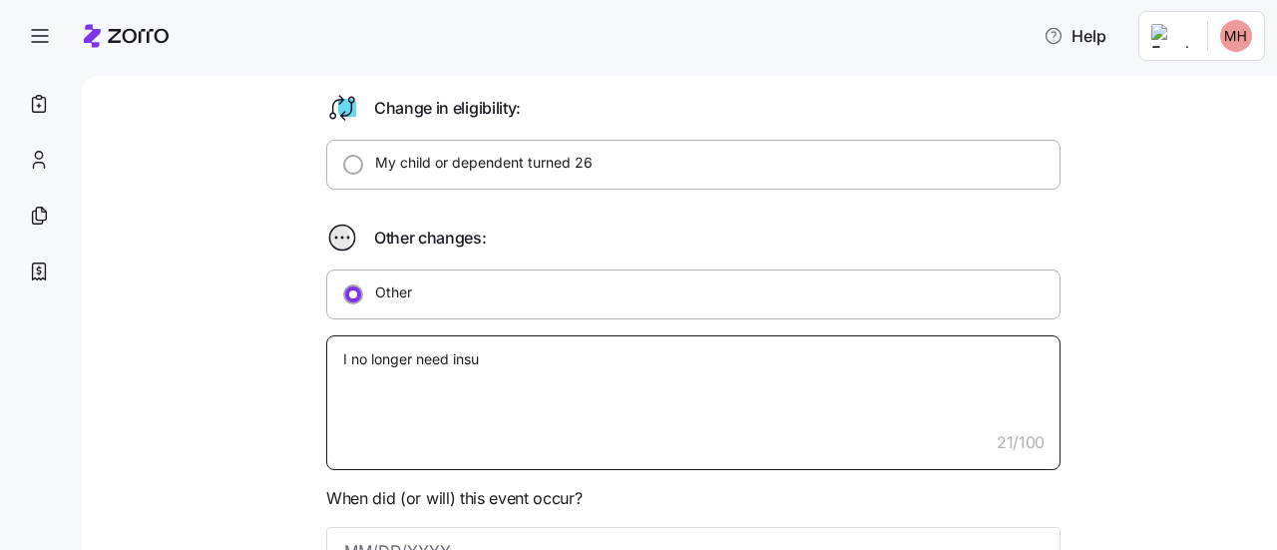
type textarea "x"
type textarea "I no longer need insur"
type textarea "x"
type textarea "I no longer need insura"
type textarea "x"
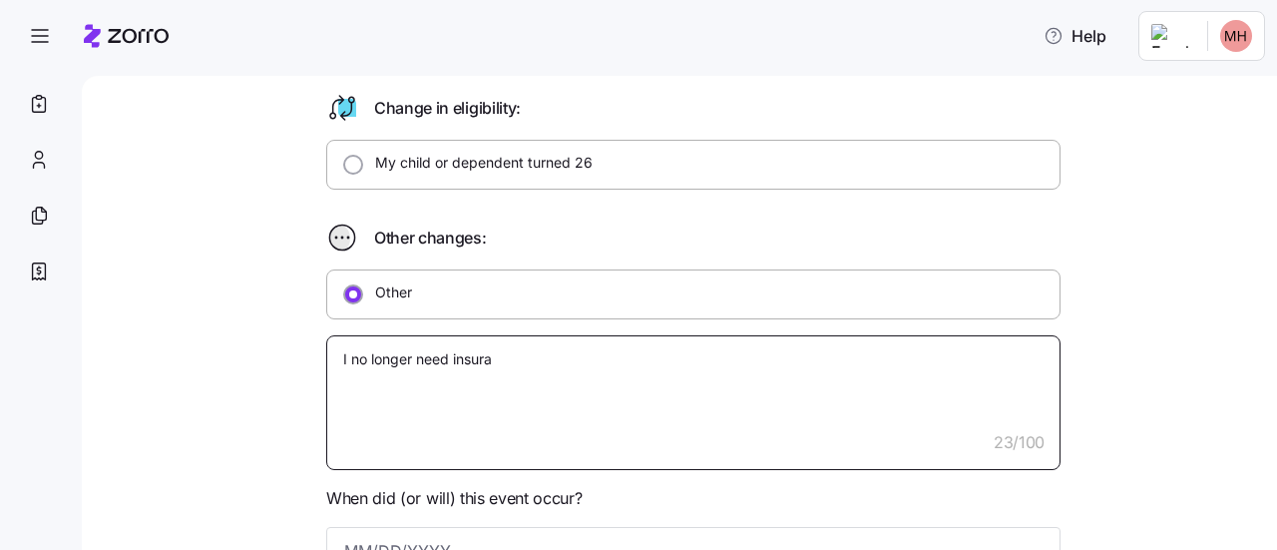
type textarea "I no longer need insuran"
type textarea "x"
type textarea "I no longer need insuranc"
type textarea "x"
type textarea "I no longer need insurance"
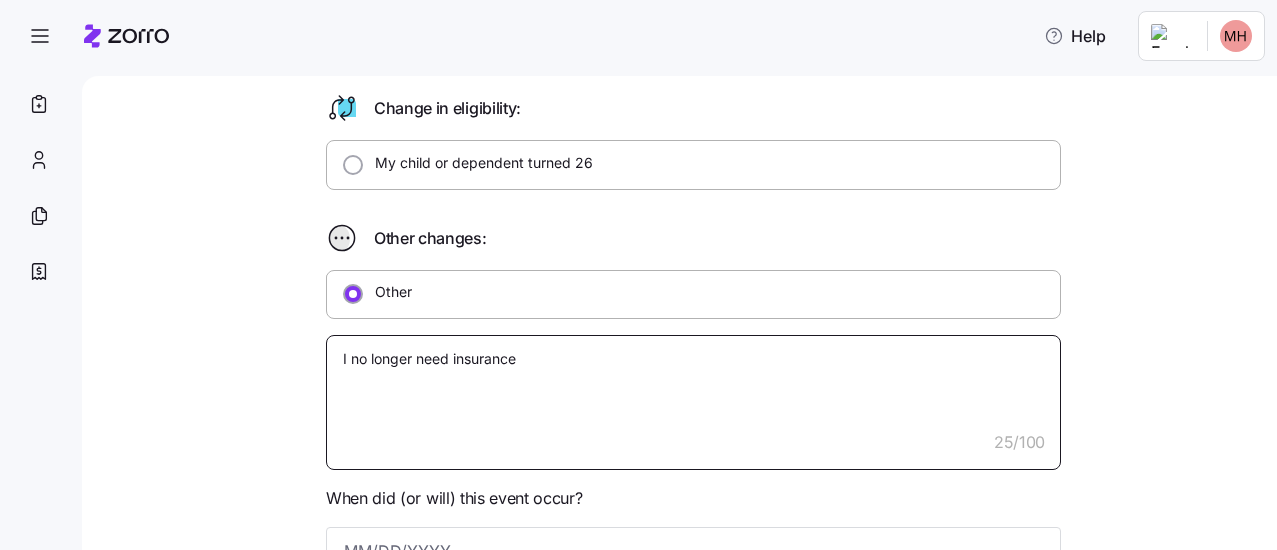
type textarea "x"
type textarea "I no longer need insurance"
type textarea "x"
type textarea "I no longer need insurance c"
type textarea "x"
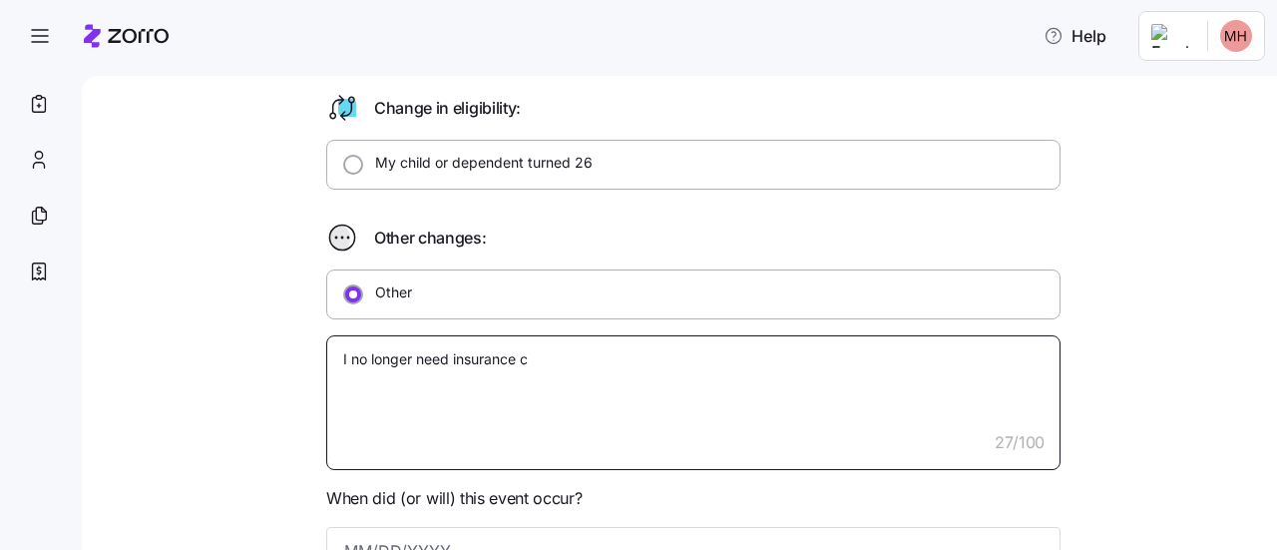
type textarea "I no longer need insurance co"
type textarea "x"
type textarea "I no longer need insurance cov"
type textarea "x"
type textarea "I no longer need insurance cove"
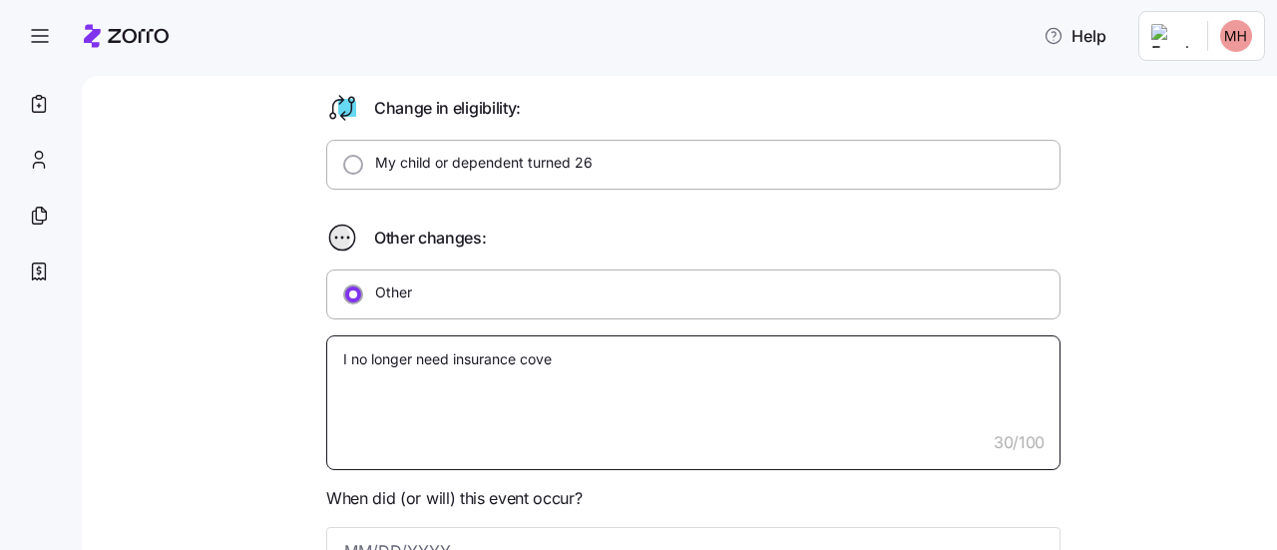
type textarea "x"
type textarea "I no longer need insurance cover"
type textarea "x"
type textarea "I no longer need insurance covera"
type textarea "x"
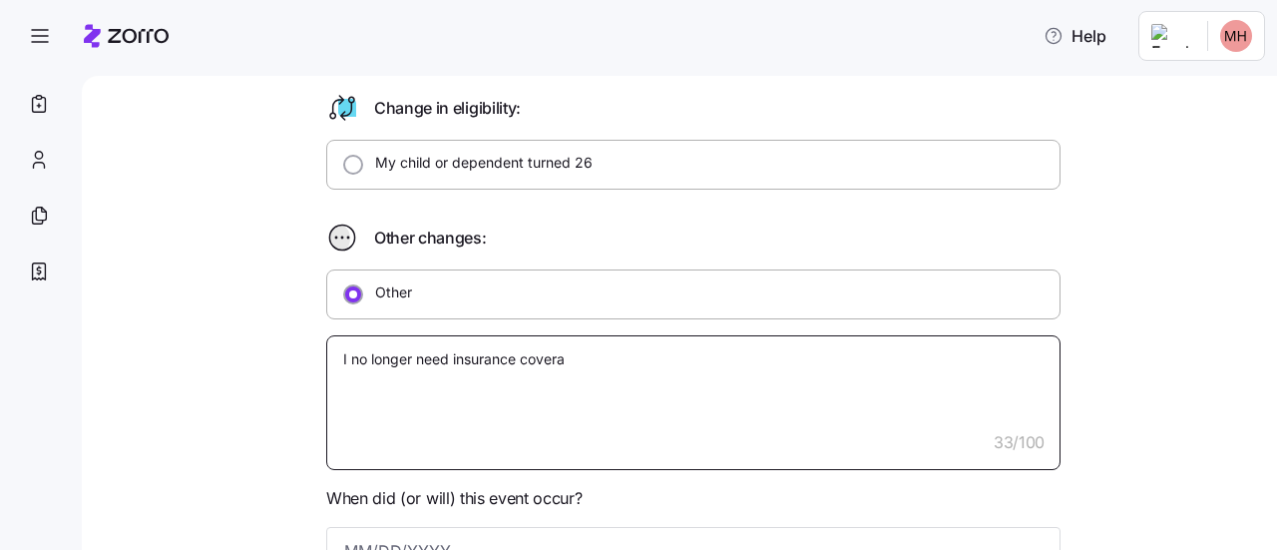
type textarea "I no longer need insurance coverag"
type textarea "x"
type textarea "I no longer need insurance coverage"
type textarea "x"
type textarea "I no longer need insurance coverage."
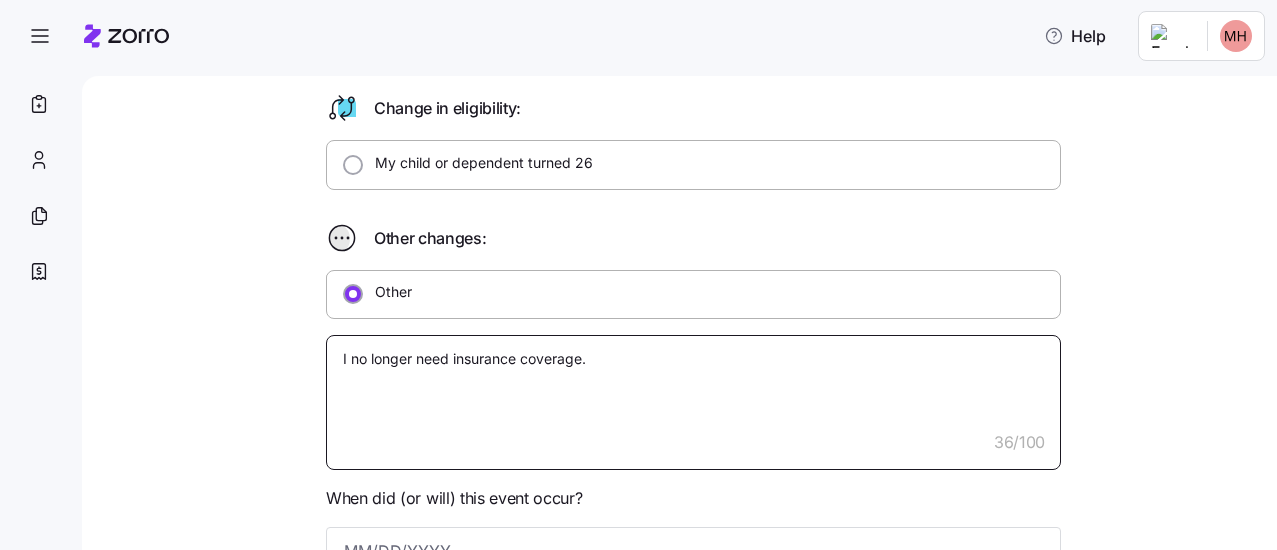
type textarea "x"
type textarea "I no longer need insurance coverage."
type textarea "x"
type textarea "I no longer need insurance coverage. I"
type textarea "x"
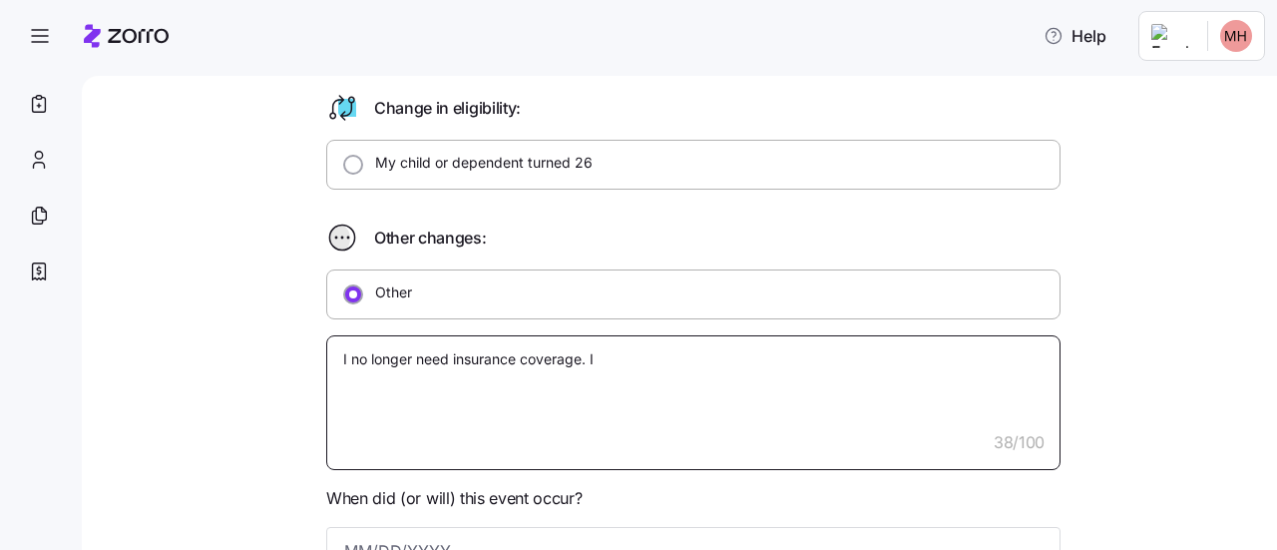
type textarea "I no longer need insurance coverage. I"
type textarea "x"
type textarea "I no longer need insurance coverage. I n"
type textarea "x"
type textarea "I no longer need insurance coverage. I ne"
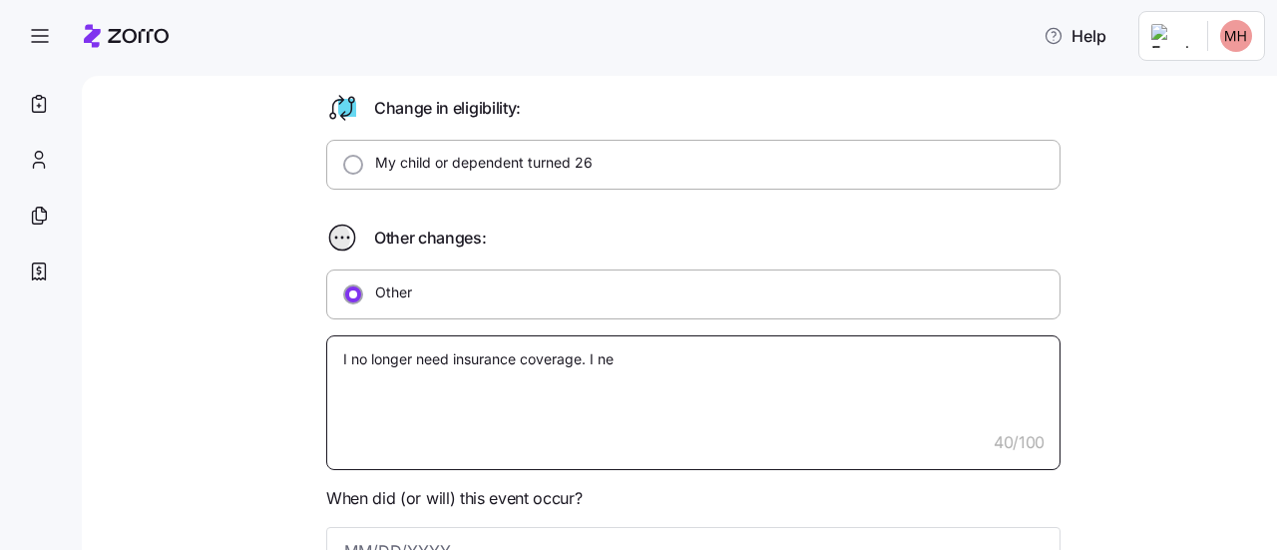
type textarea "x"
type textarea "I no longer need insurance coverage. I nee"
type textarea "x"
type textarea "I no longer need insurance coverage. I need"
type textarea "x"
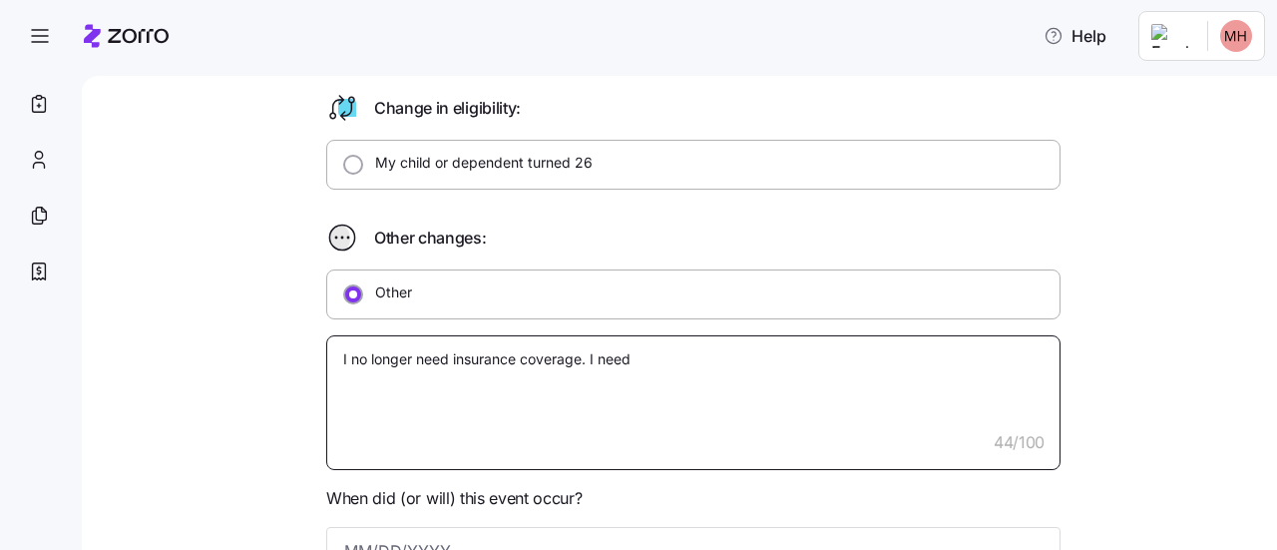
type textarea "I no longer need insurance coverage. I need"
type textarea "x"
type textarea "I no longer need insurance coverage. I need to"
type textarea "x"
type textarea "I no longer need insurance coverage. I need to"
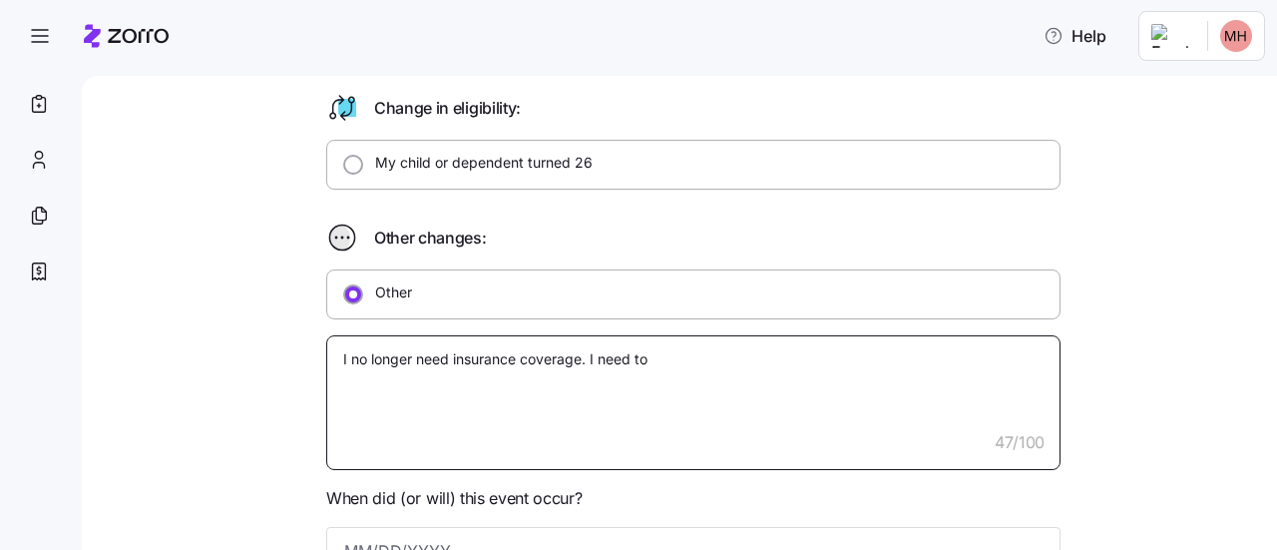
type textarea "x"
type textarea "I no longer need insurance coverage. I need to w"
type textarea "x"
type textarea "I no longer need insurance coverage. I need to wa"
type textarea "x"
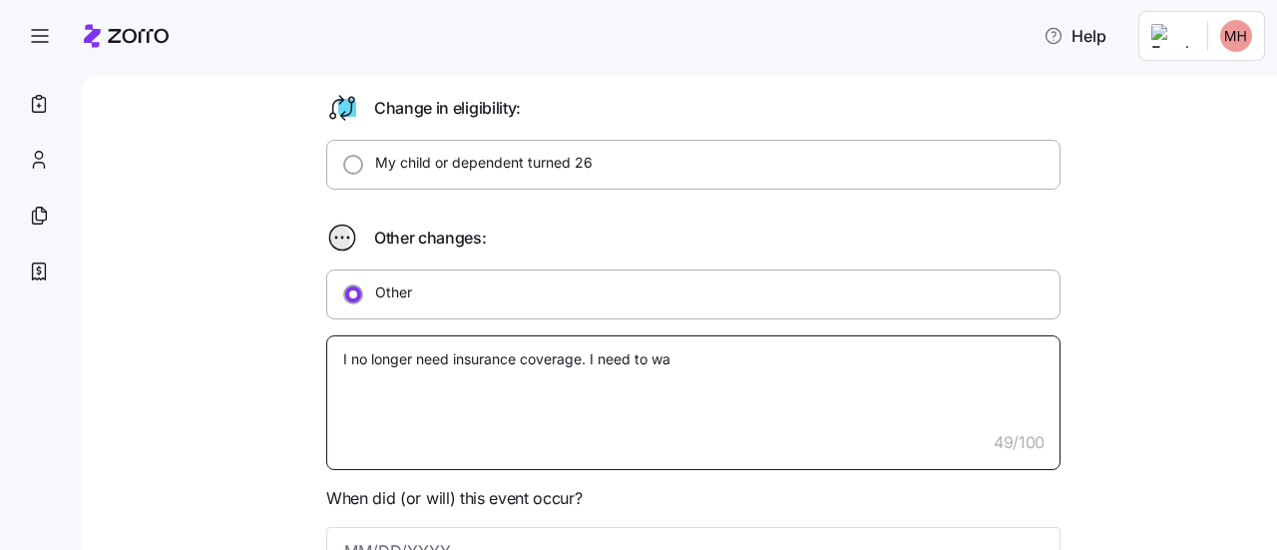
type textarea "I no longer need insurance coverage. I need to wai"
type textarea "x"
type textarea "I no longer need insurance coverage. I need to waiv"
type textarea "x"
type textarea "I no longer need insurance coverage. I need to waive"
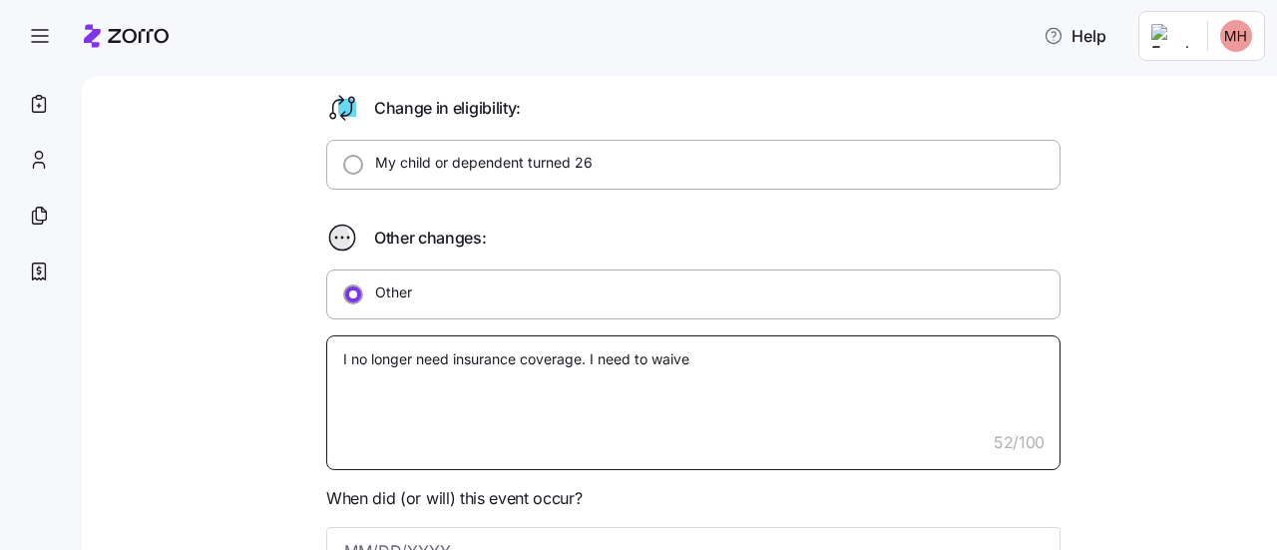
type textarea "x"
type textarea "I no longer need insurance coverage. I need to waive"
type textarea "x"
type textarea "I no longer need insurance coverage. I need to waive t"
type textarea "x"
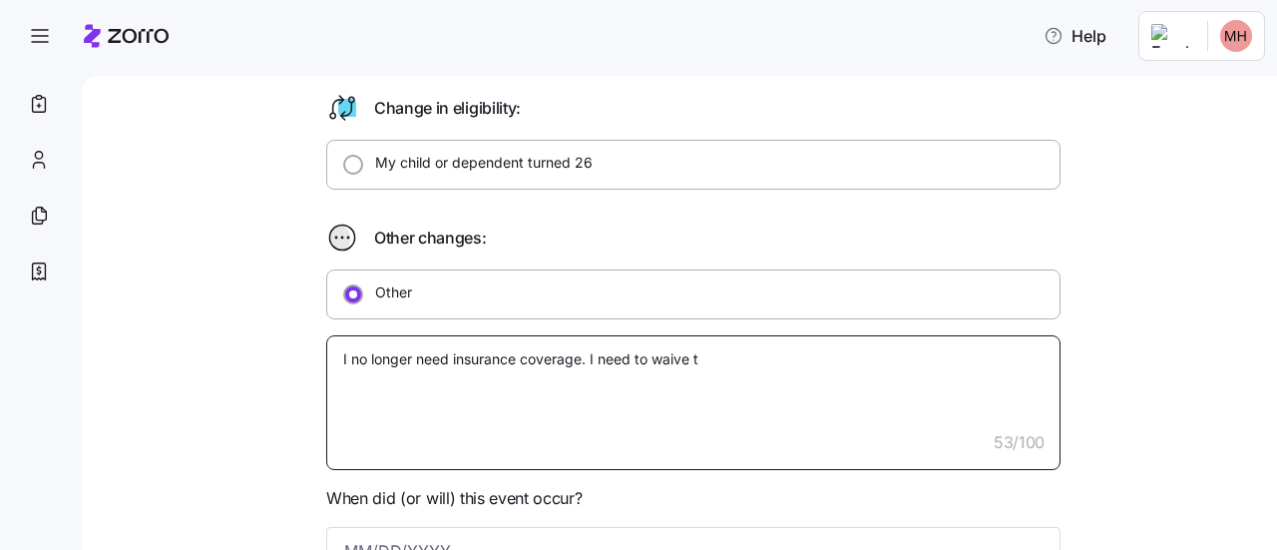
type textarea "I no longer need insurance coverage. I need to waive th"
type textarea "x"
type textarea "I no longer need insurance coverage. I need to waive thi"
type textarea "x"
type textarea "I no longer need insurance coverage. I need to waive this"
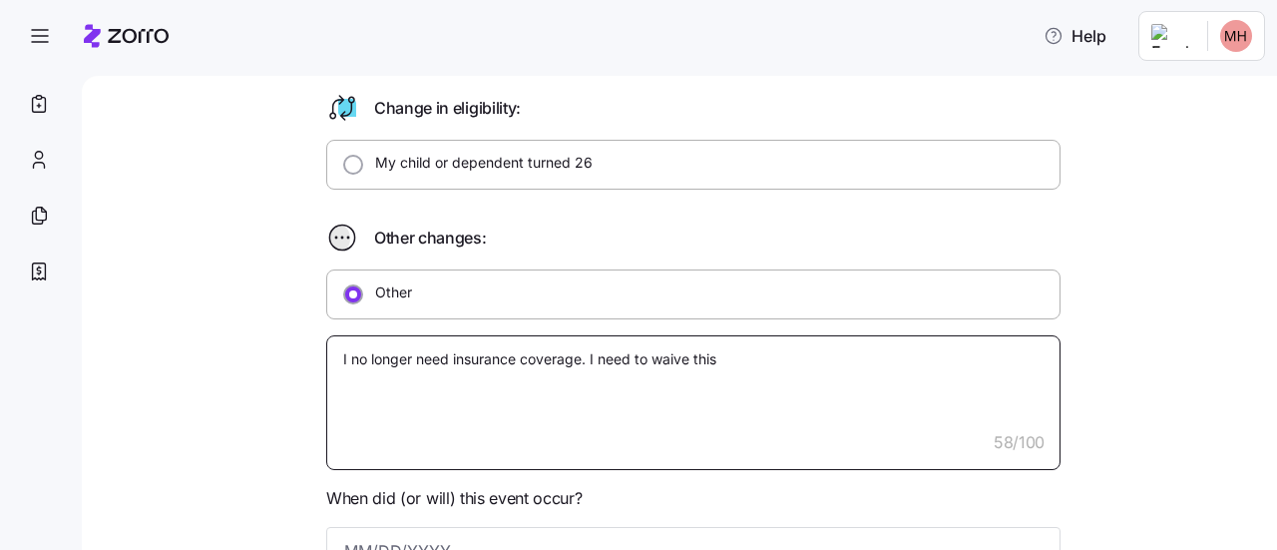
type textarea "x"
type textarea "I no longer need insurance coverage. I need to waive this p"
type textarea "x"
type textarea "I no longer need insurance coverage. I need to waive this pl"
type textarea "x"
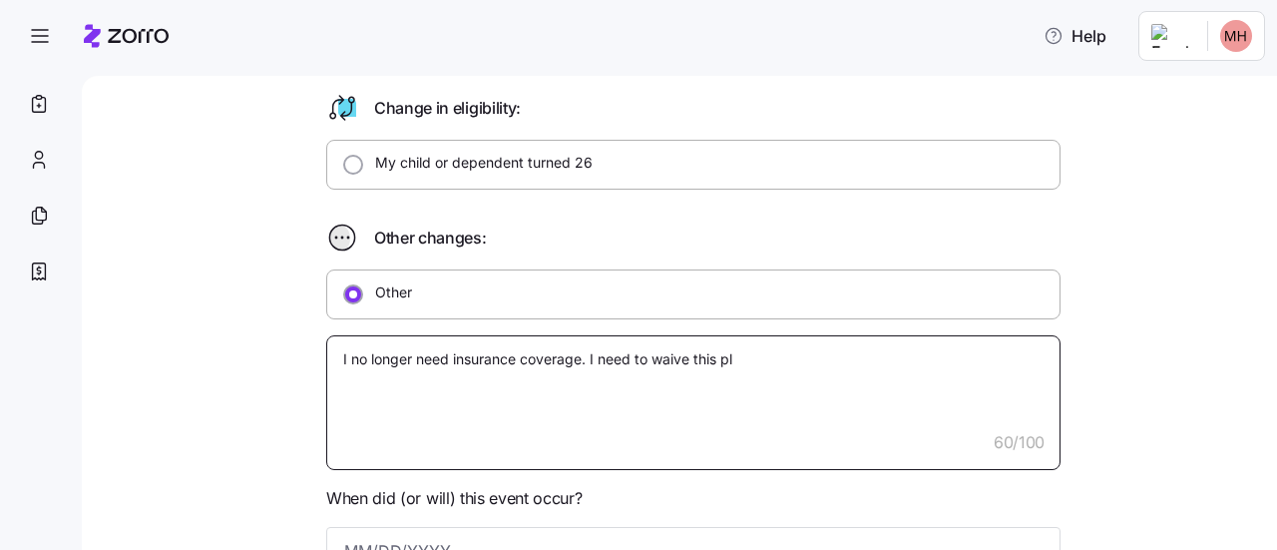
type textarea "I no longer need insurance coverage. I need to waive this pla"
type textarea "x"
type textarea "I no longer need insurance coverage. I need to waive this plan"
type textarea "x"
type textarea "I no longer need insurance coverage. I need to waive this plan"
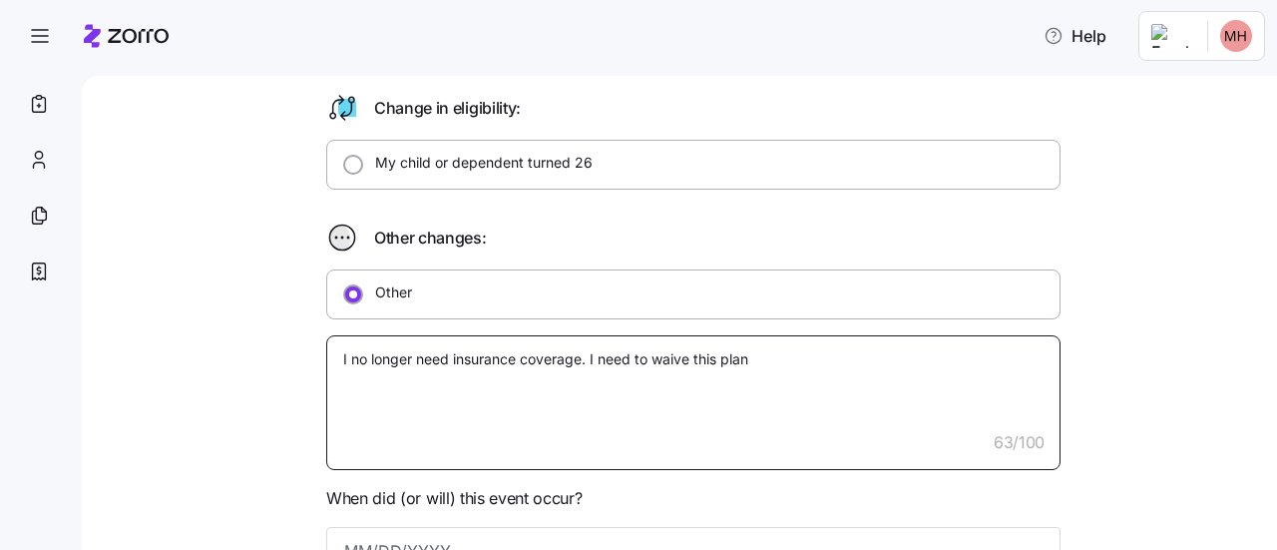
type textarea "x"
type textarea "I no longer need insurance coverage. I need to waive this plan"
type textarea "x"
type textarea "I no longer need insurance coverage. I need to waive this plan."
type textarea "x"
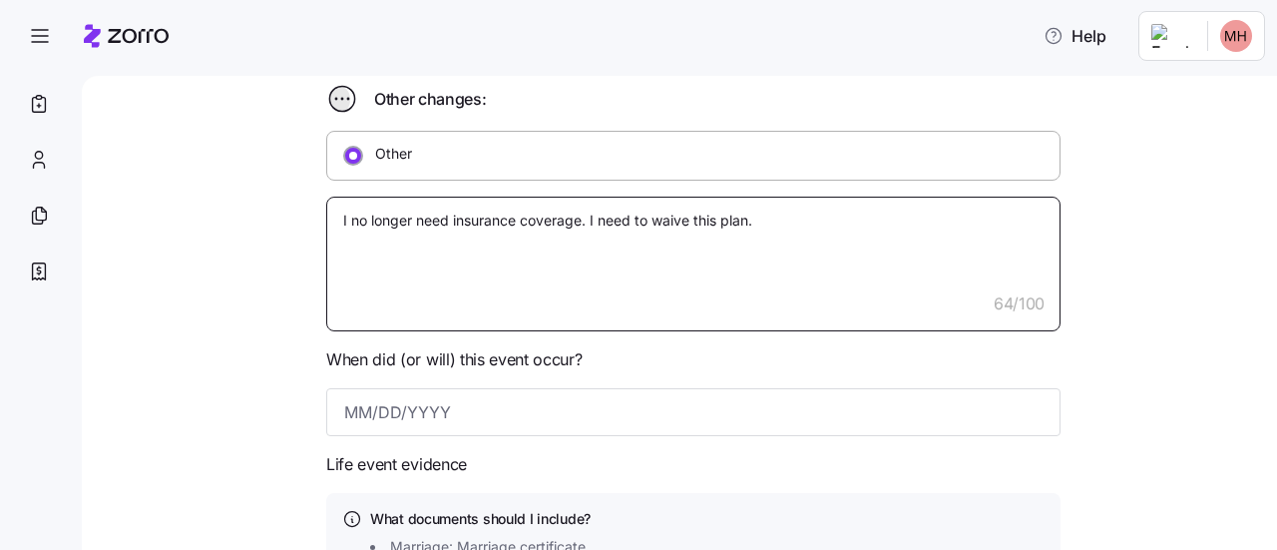
scroll to position [760, 0]
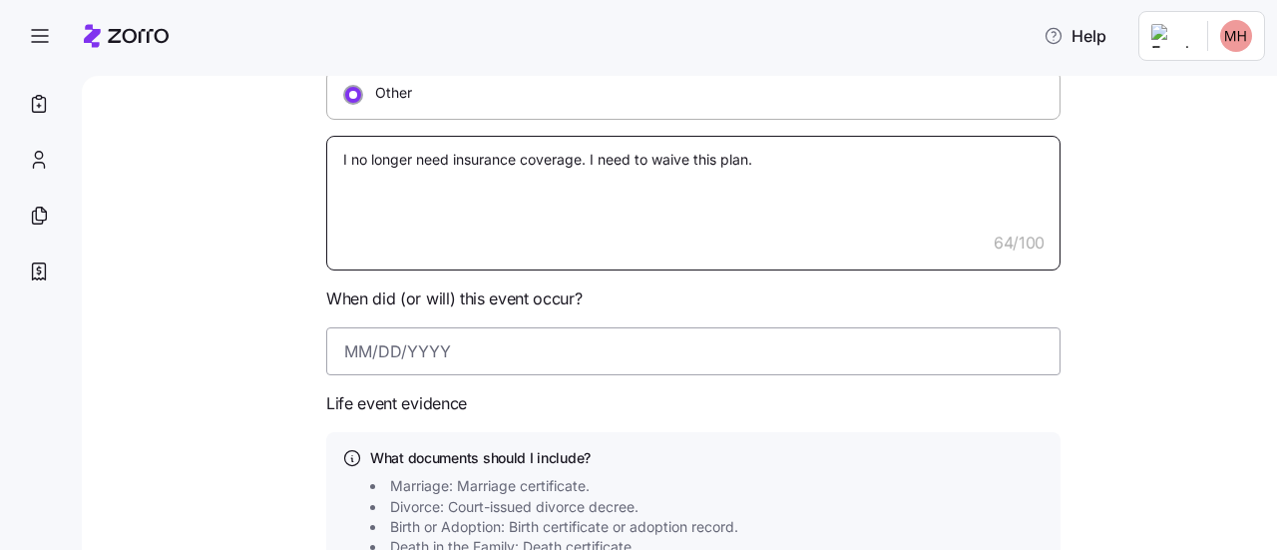
type textarea "I no longer need insurance coverage. I need to waive this plan."
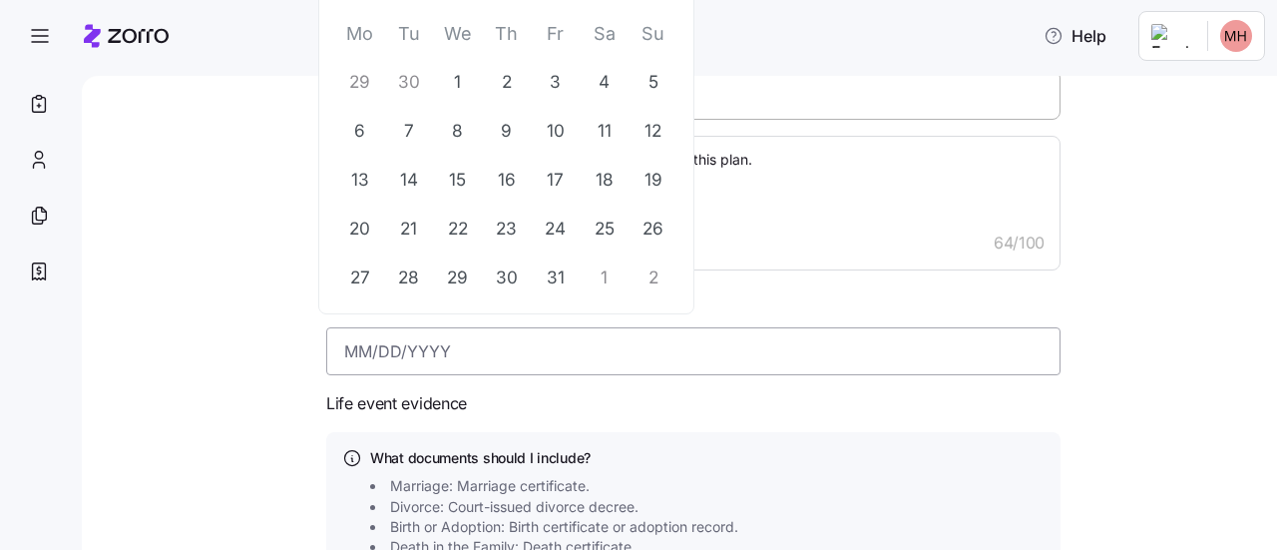
click at [451, 349] on input at bounding box center [693, 351] width 734 height 48
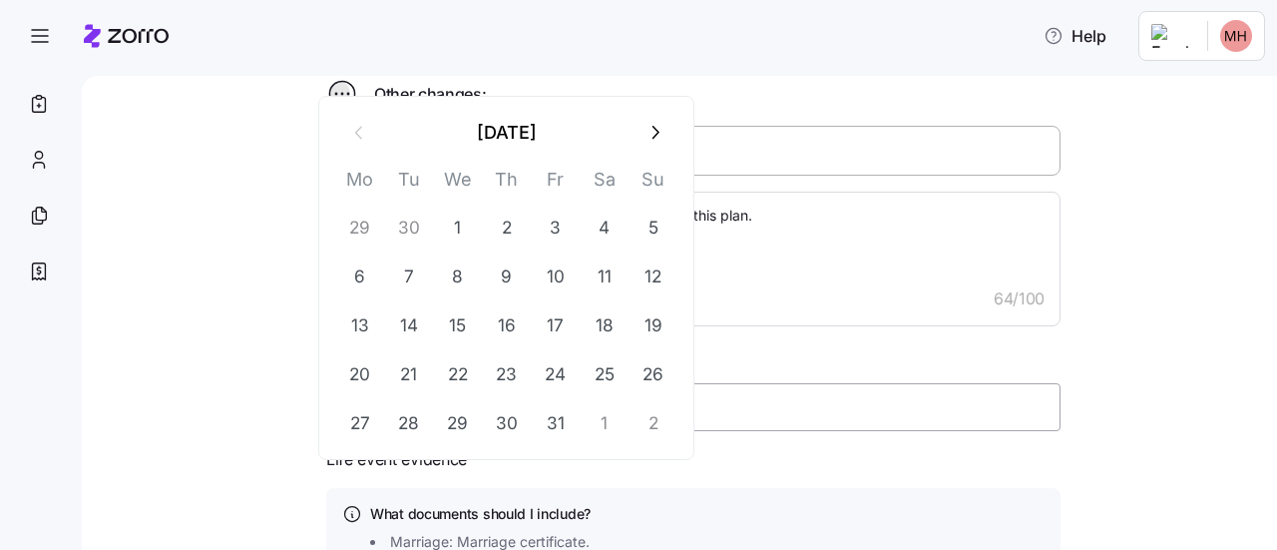
scroll to position [561, 0]
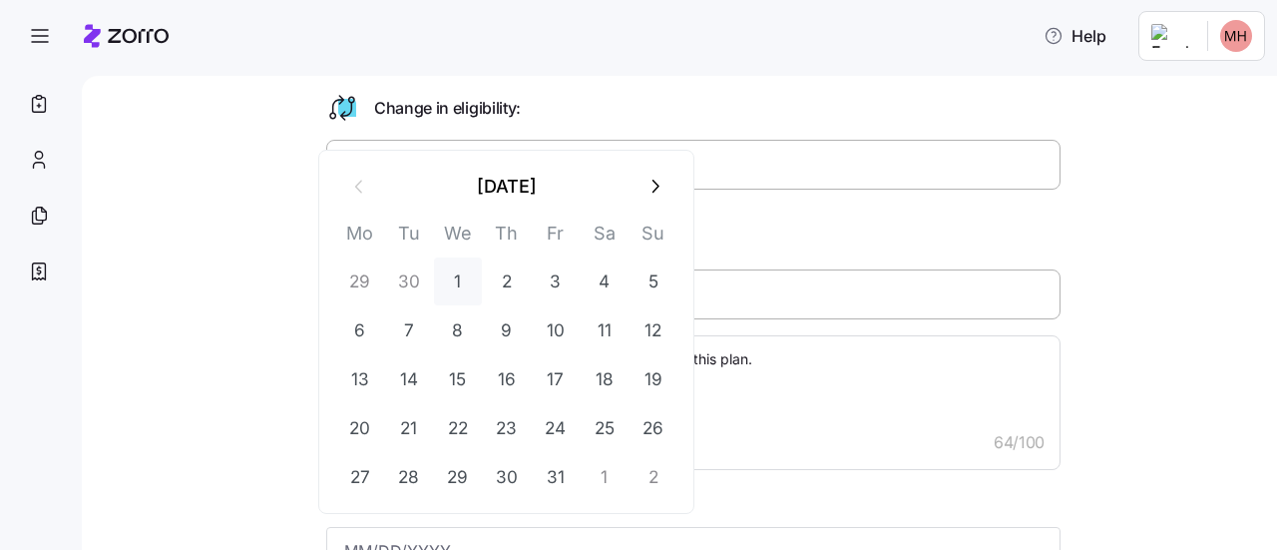
click at [457, 281] on button "1" at bounding box center [458, 281] width 48 height 48
type input "October 1, 2025"
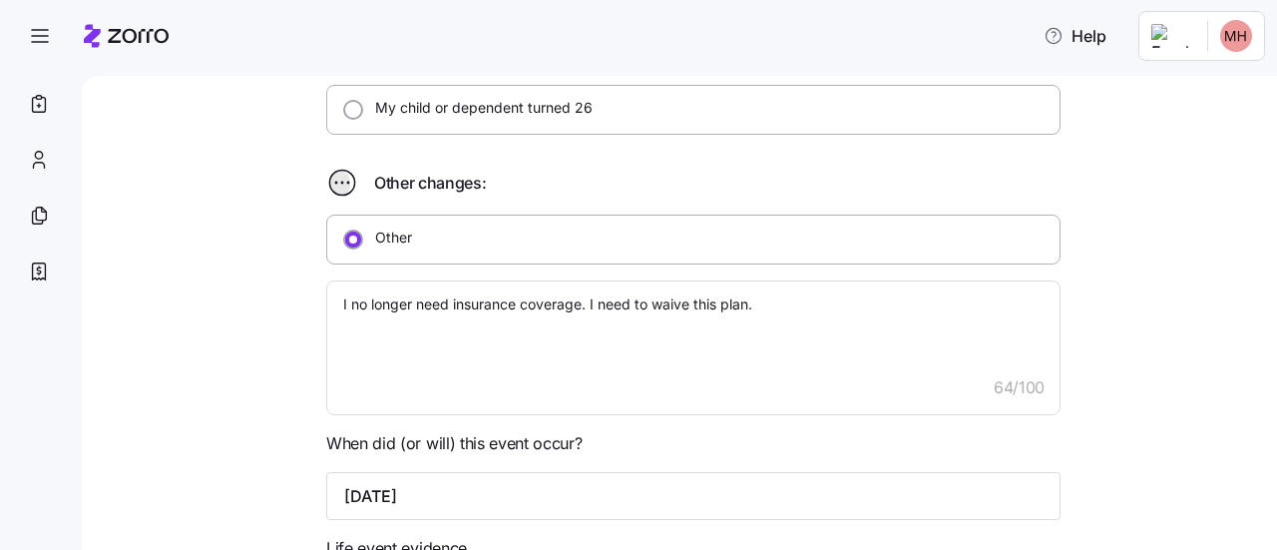
scroll to position [597, 0]
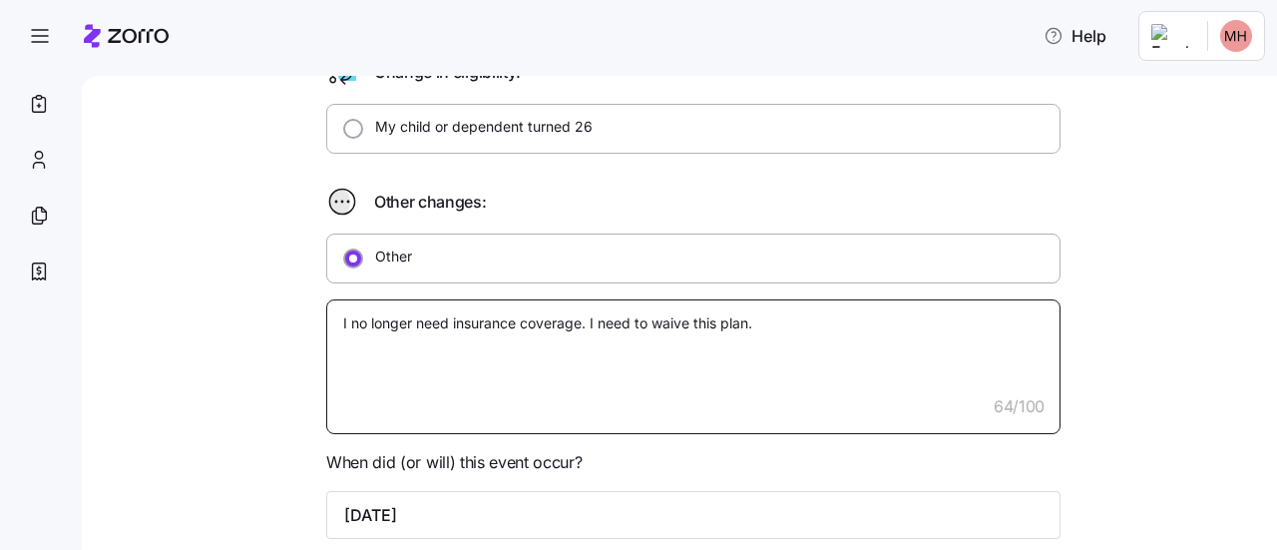
click at [752, 316] on textarea "I no longer need insurance coverage. I need to waive this plan." at bounding box center [693, 366] width 734 height 135
type textarea "x"
type textarea "I no longer need insurance coverage. I need to waive this plan."
type textarea "x"
type textarea "I no longer need insurance coverage. I need to waive this plan"
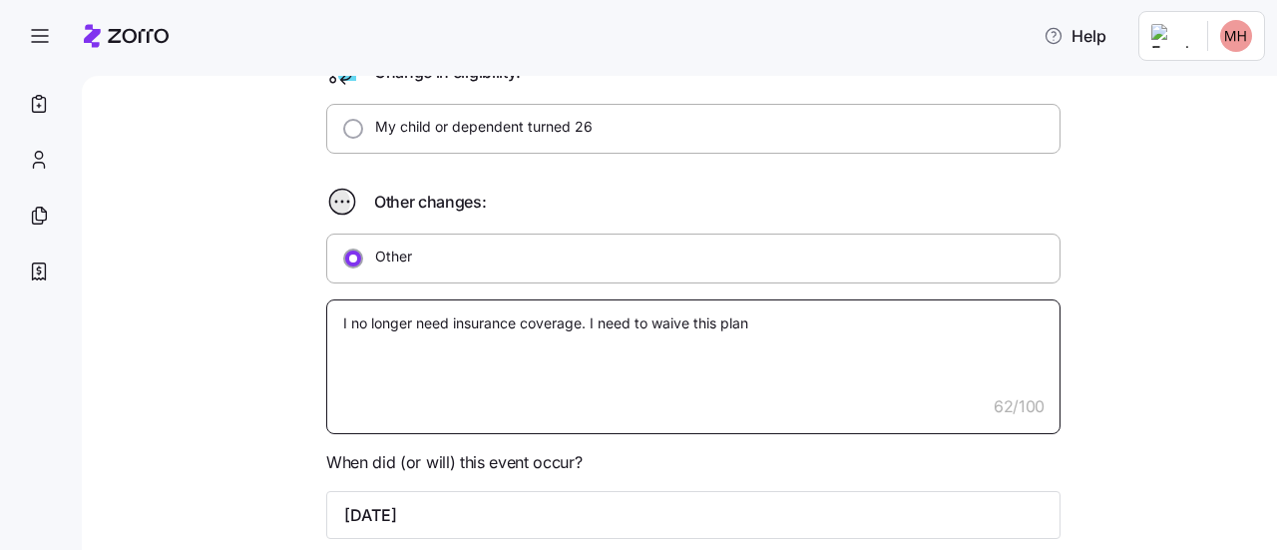
type textarea "x"
type textarea "I no longer need insurance coverage. I need to waive this plan"
type textarea "x"
type textarea "I no longer need insurance coverage. I need to waive this plan e"
type textarea "x"
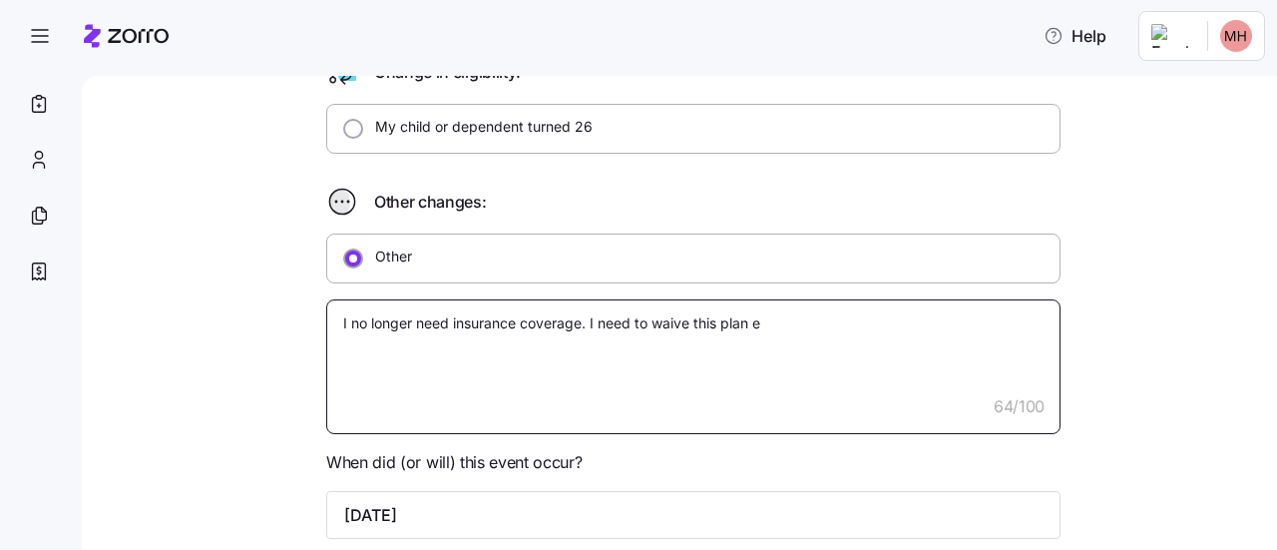
type textarea "I no longer need insurance coverage. I need to waive this plan ef"
type textarea "x"
type textarea "I no longer need insurance coverage. I need to waive this plan eff"
type textarea "x"
type textarea "I no longer need insurance coverage. I need to waive this plan effe"
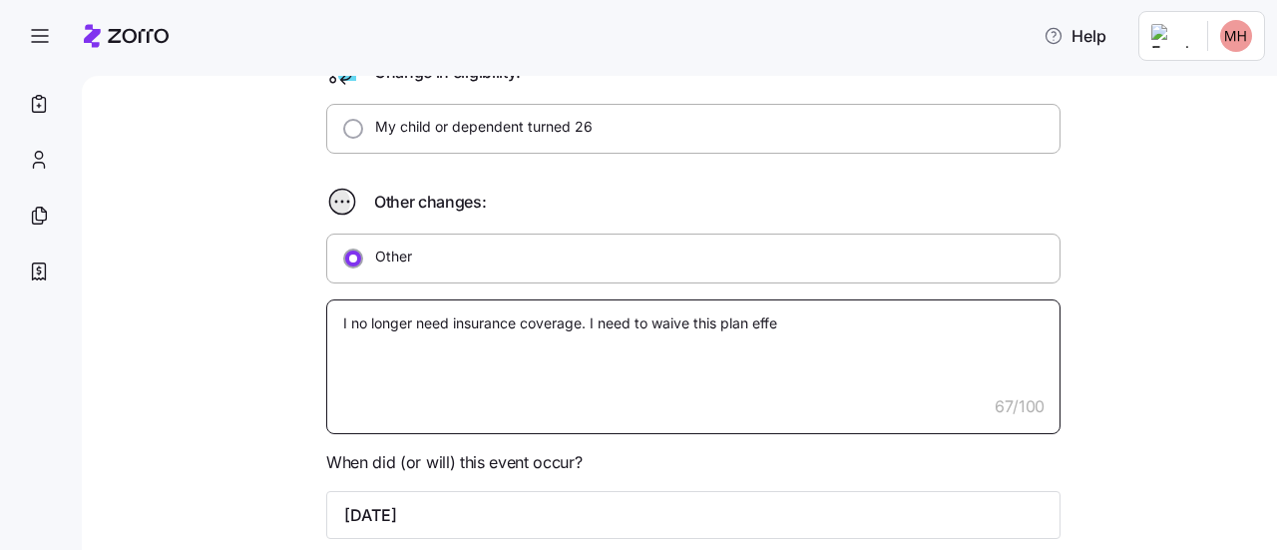
type textarea "x"
type textarea "I no longer need insurance coverage. I need to waive this plan effec"
type textarea "x"
type textarea "I no longer need insurance coverage. I need to waive this plan effect"
type textarea "x"
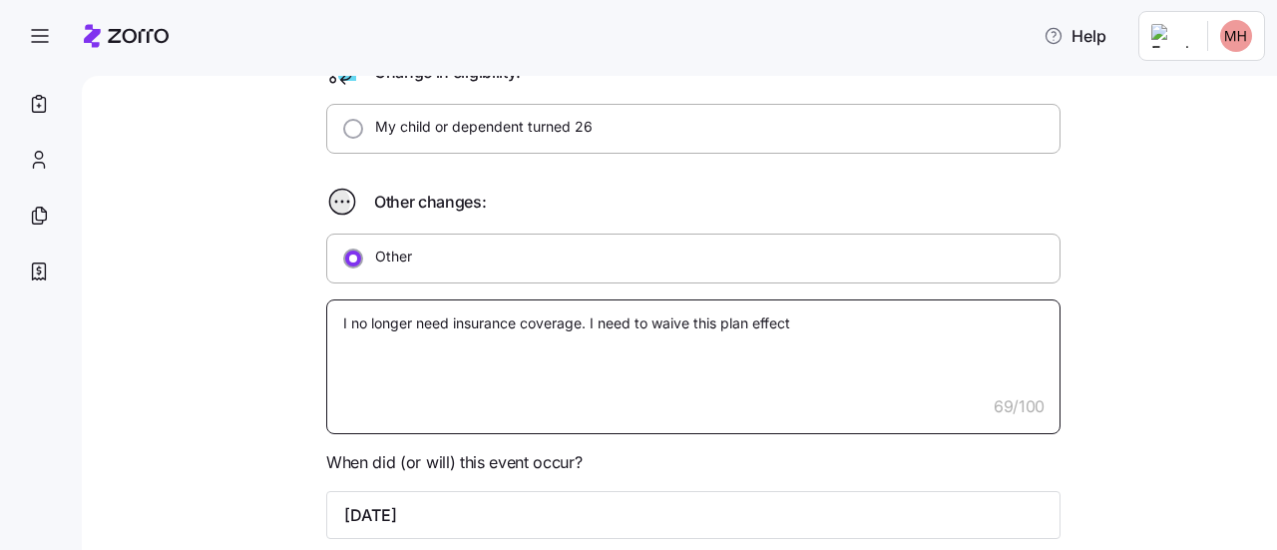
type textarea "I no longer need insurance coverage. I need to waive this plan effecti"
type textarea "x"
type textarea "I no longer need insurance coverage. I need to waive this plan effectie"
type textarea "x"
type textarea "I no longer need insurance coverage. I need to waive this plan effecti"
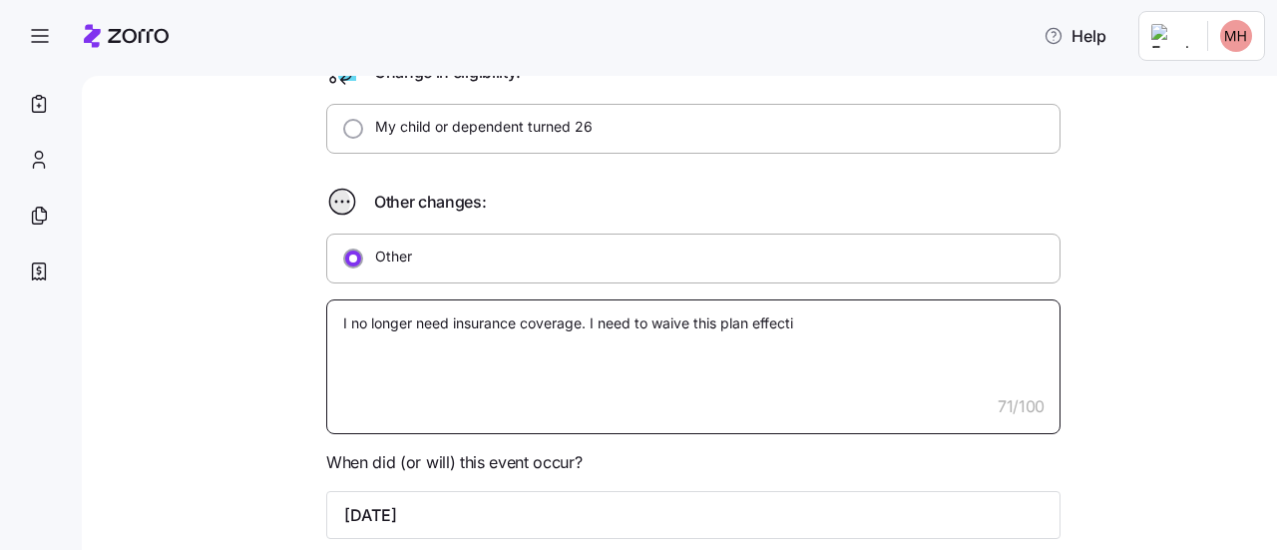
type textarea "x"
type textarea "I no longer need insurance coverage. I need to waive this plan effectiv"
type textarea "x"
type textarea "I no longer need insurance coverage. I need to waive this plan effective"
type textarea "x"
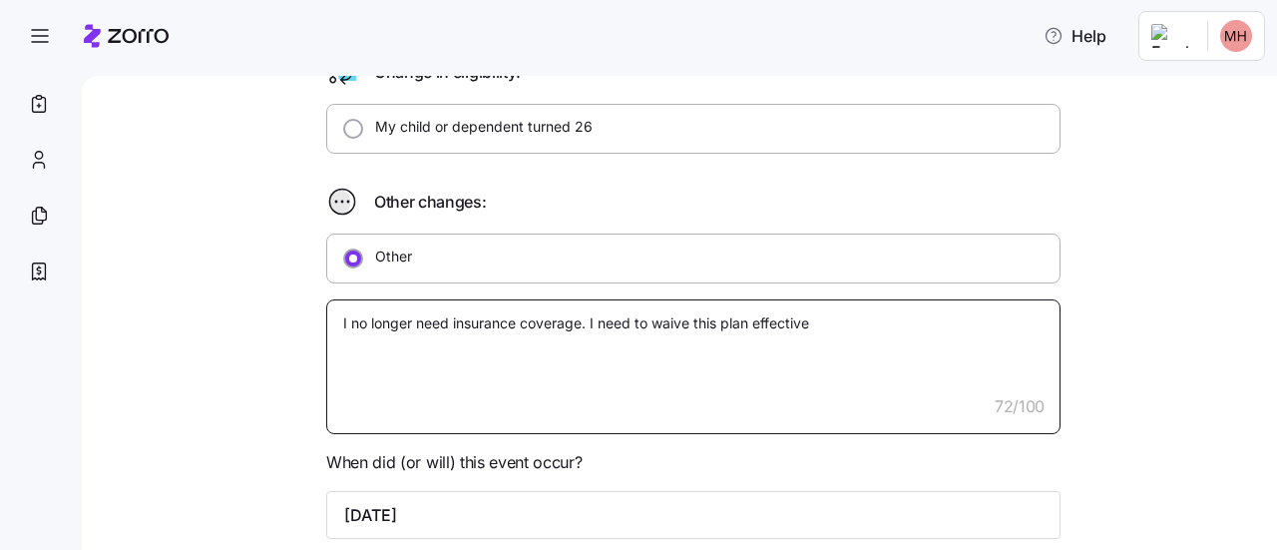
type textarea "I no longer need insurance coverage. I need to waive this plan effective"
type textarea "x"
type textarea "I no longer need insurance coverage. I need to waive this plan effective i"
type textarea "x"
type textarea "I no longer need insurance coverage. I need to waive this plan effective im"
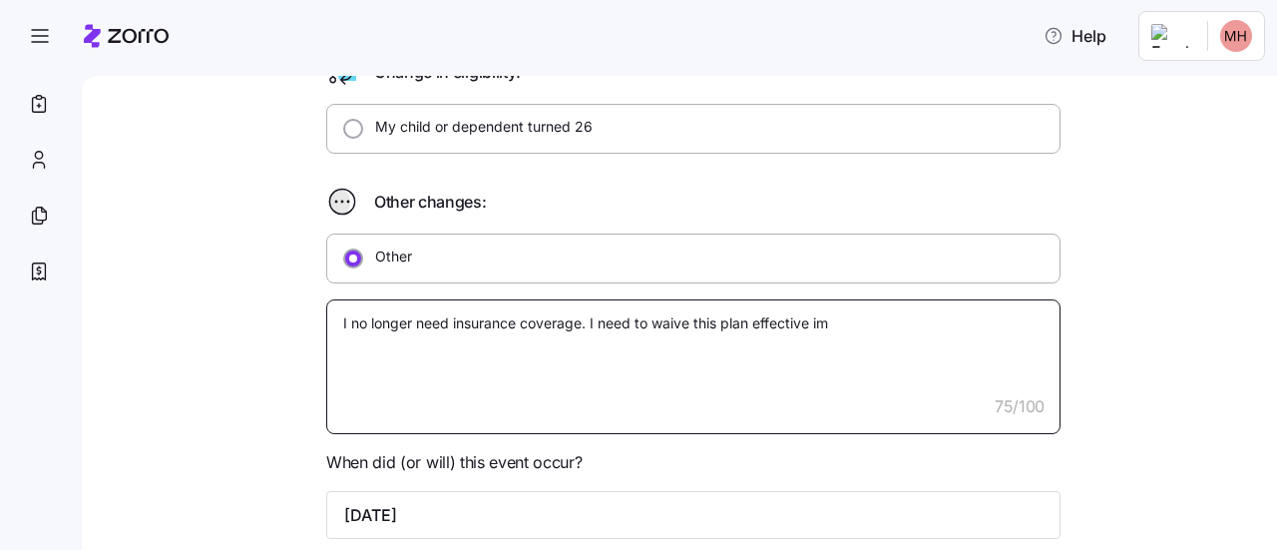
type textarea "x"
type textarea "I no longer need insurance coverage. I need to waive this plan effective imm"
type textarea "x"
type textarea "I no longer need insurance coverage. I need to waive this plan effective imme"
type textarea "x"
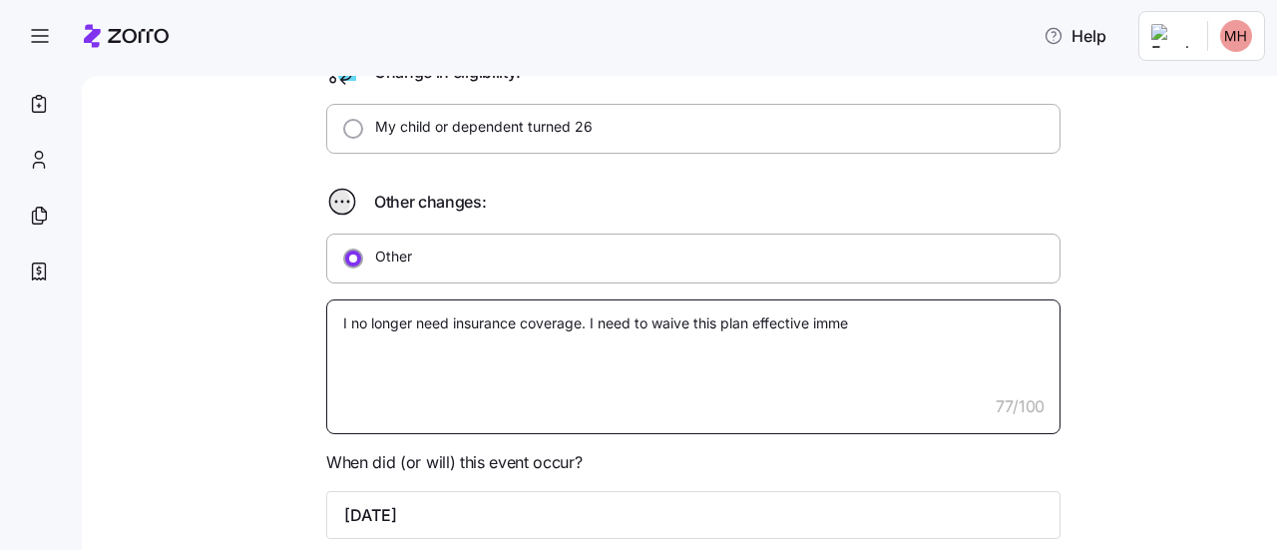
type textarea "I no longer need insurance coverage. I need to waive this plan effective immed"
type textarea "x"
type textarea "I no longer need insurance coverage. I need to waive this plan effective immedi"
type textarea "x"
type textarea "I no longer need insurance coverage. I need to waive this plan effective immedia"
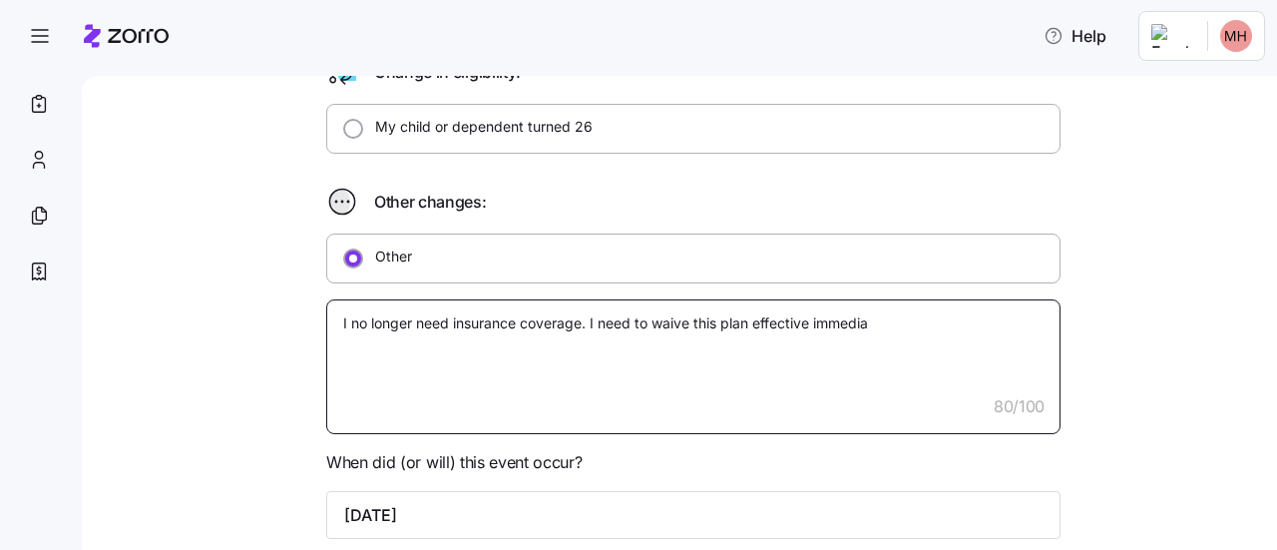
type textarea "x"
type textarea "I no longer need insurance coverage. I need to waive this plan effective immedi…"
type textarea "x"
type textarea "I no longer need insurance coverage. I need to waive this plan effective immedi…"
type textarea "x"
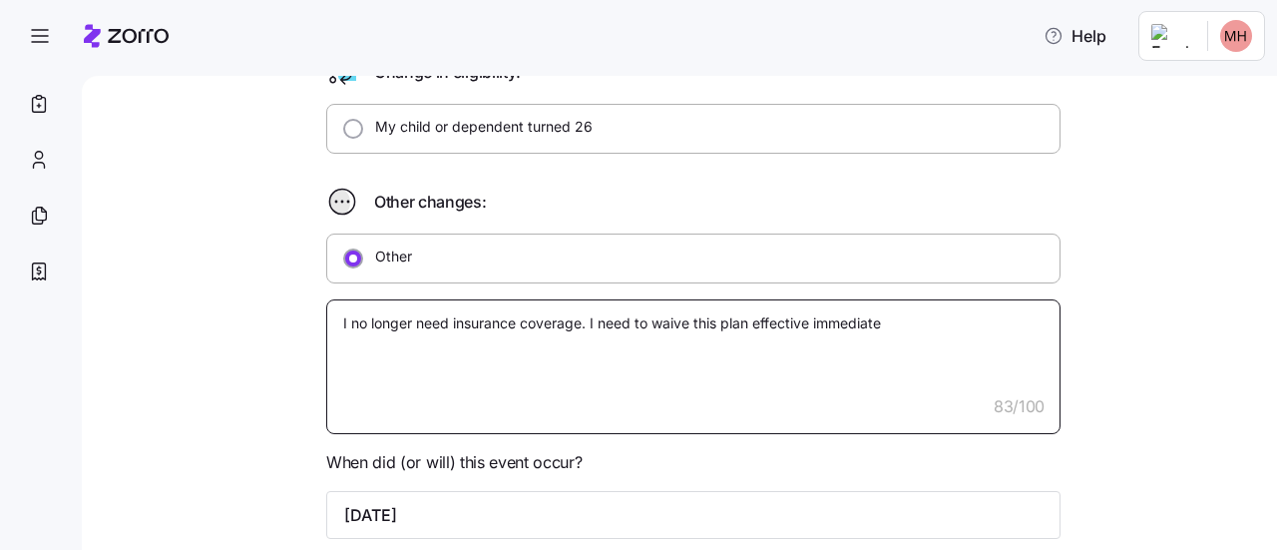
type textarea "I no longer need insurance coverage. I need to waive this plan effective immedi…"
type textarea "x"
type textarea "I no longer need insurance coverage. I need to waive this plan effective immedi…"
type textarea "x"
type textarea "I no longer need insurance coverage. I need to waive this plan effective immedi…"
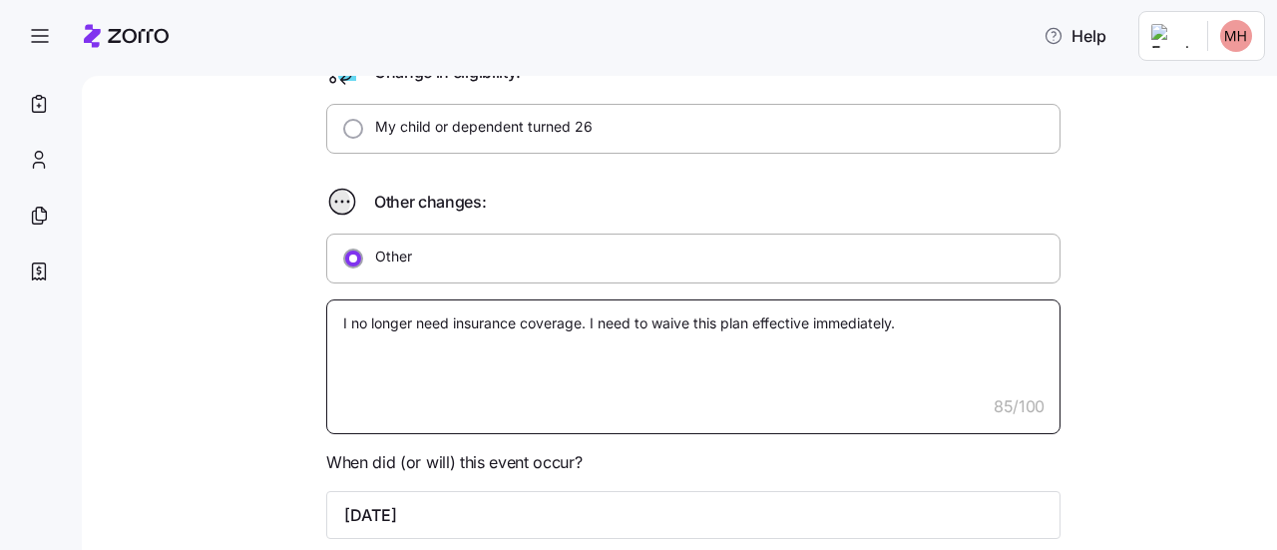
type textarea "x"
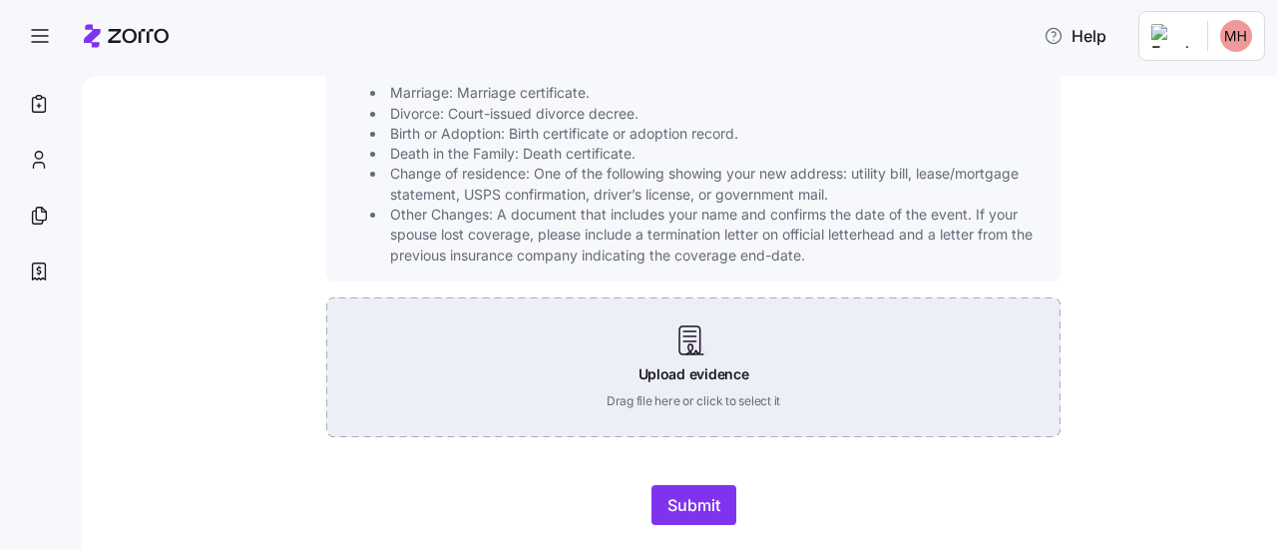
scroll to position [1195, 0]
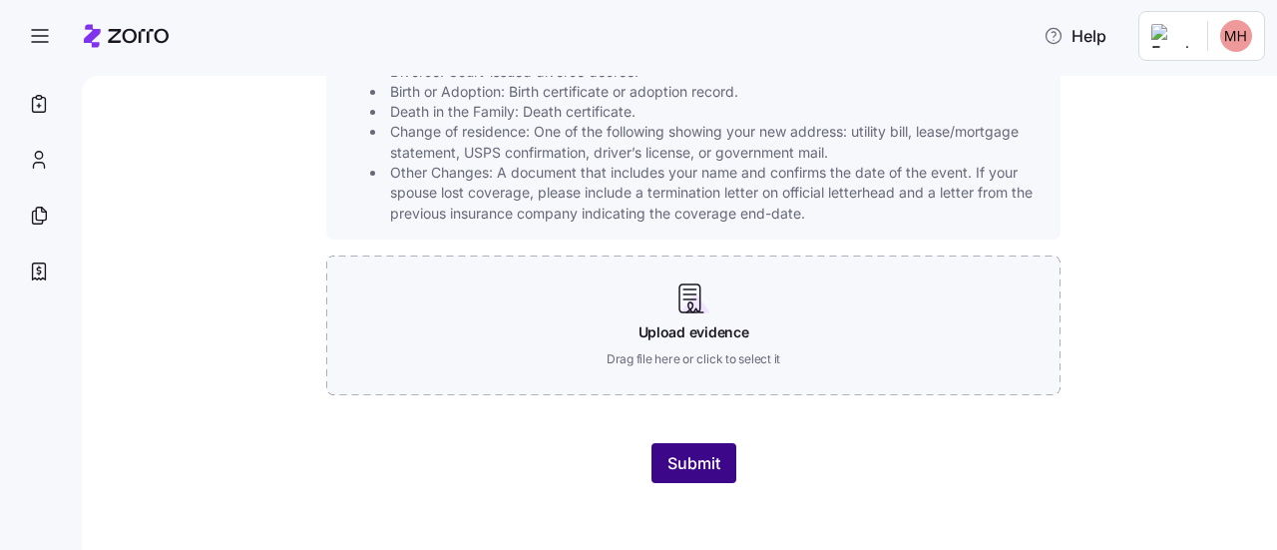
type textarea "I no longer need insurance coverage. I need to waive this plan effective immedi…"
click at [682, 456] on span "Submit" at bounding box center [694, 463] width 53 height 24
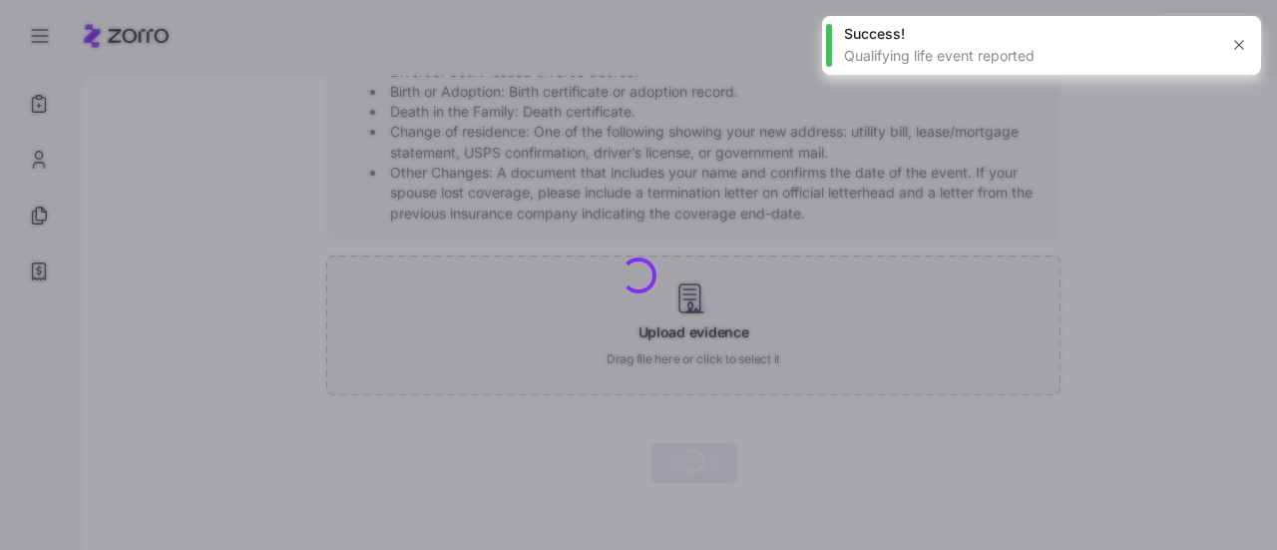
type textarea "x"
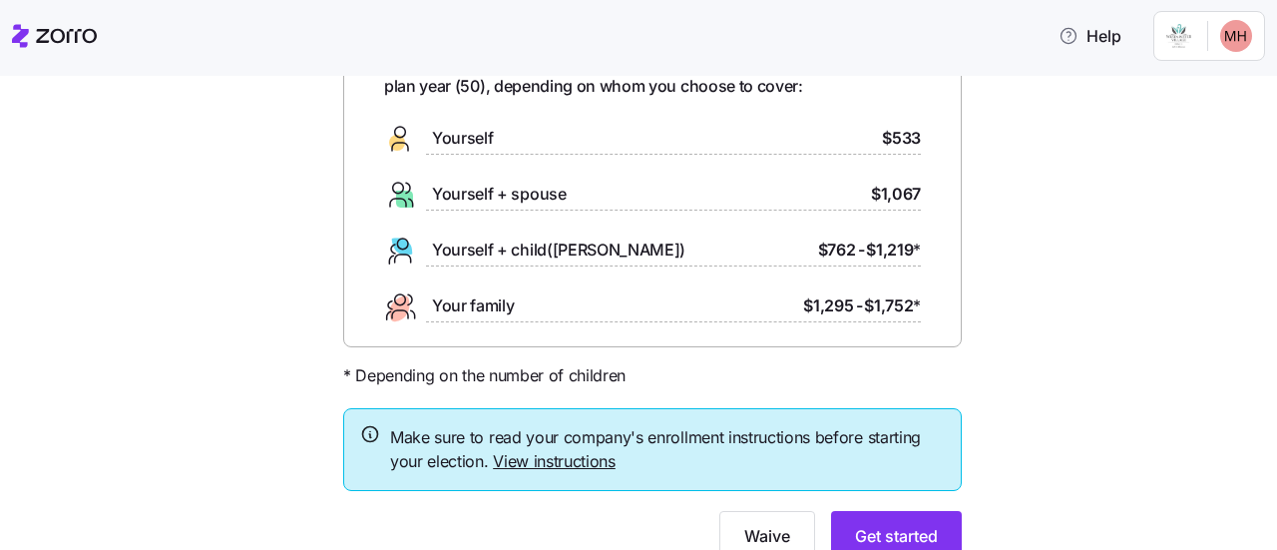
scroll to position [200, 0]
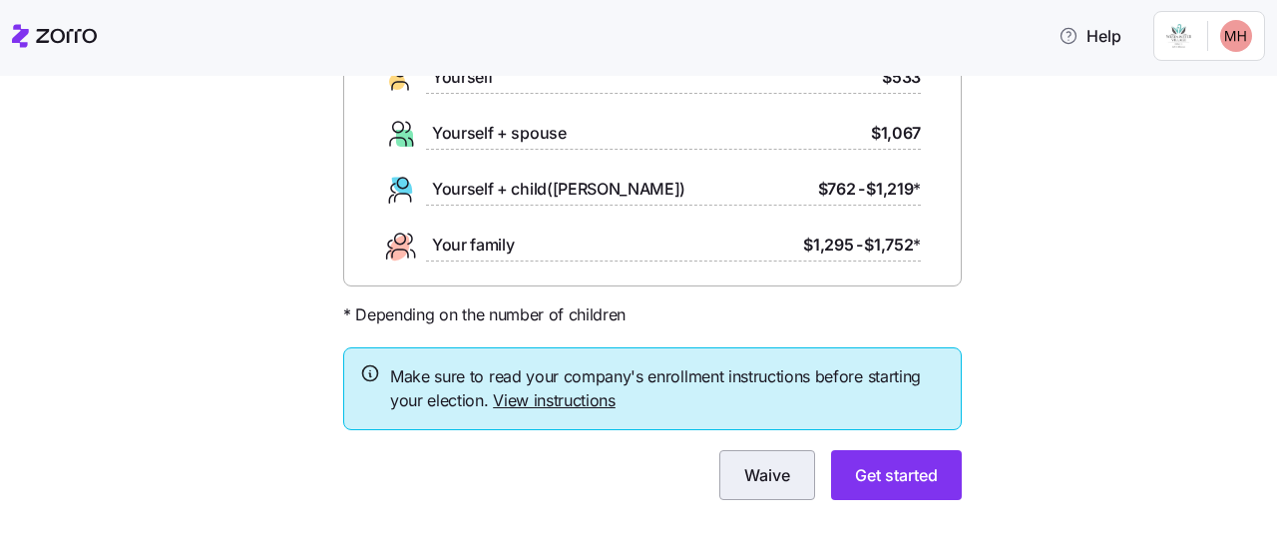
click at [750, 472] on span "Waive" at bounding box center [767, 475] width 46 height 24
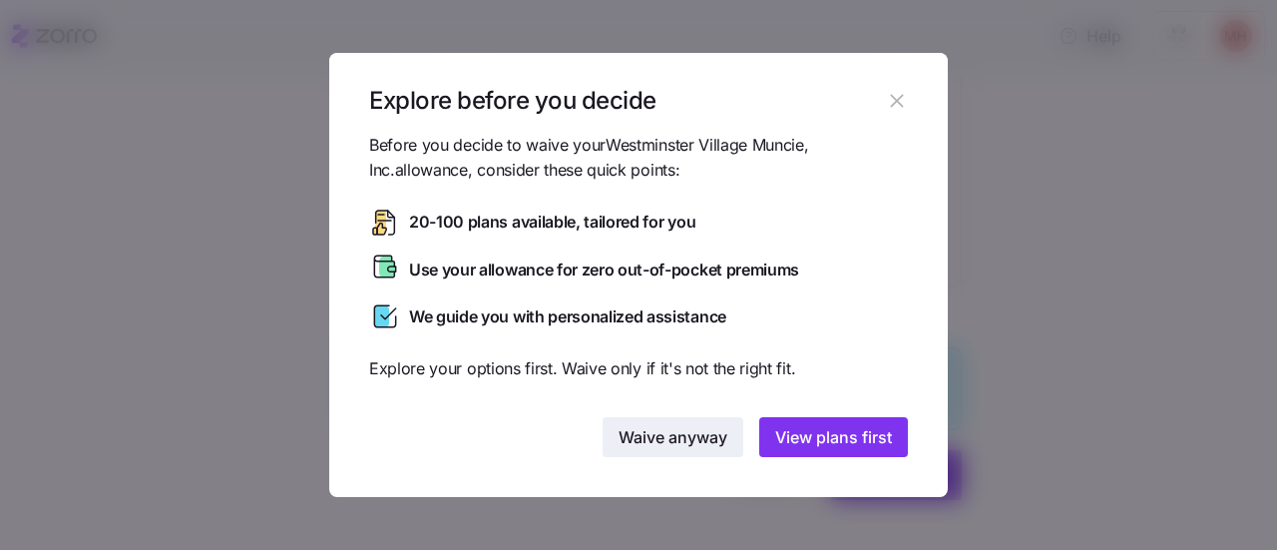
click at [668, 438] on span "Waive anyway" at bounding box center [673, 437] width 109 height 24
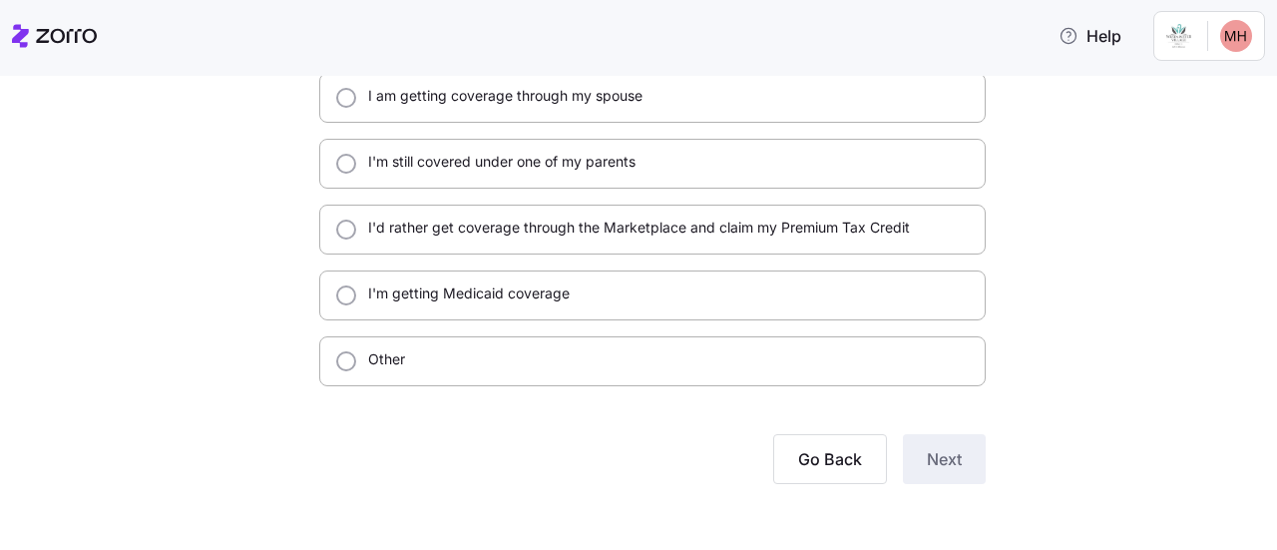
scroll to position [125, 0]
click at [336, 356] on input "Other" at bounding box center [346, 359] width 20 height 20
radio input "true"
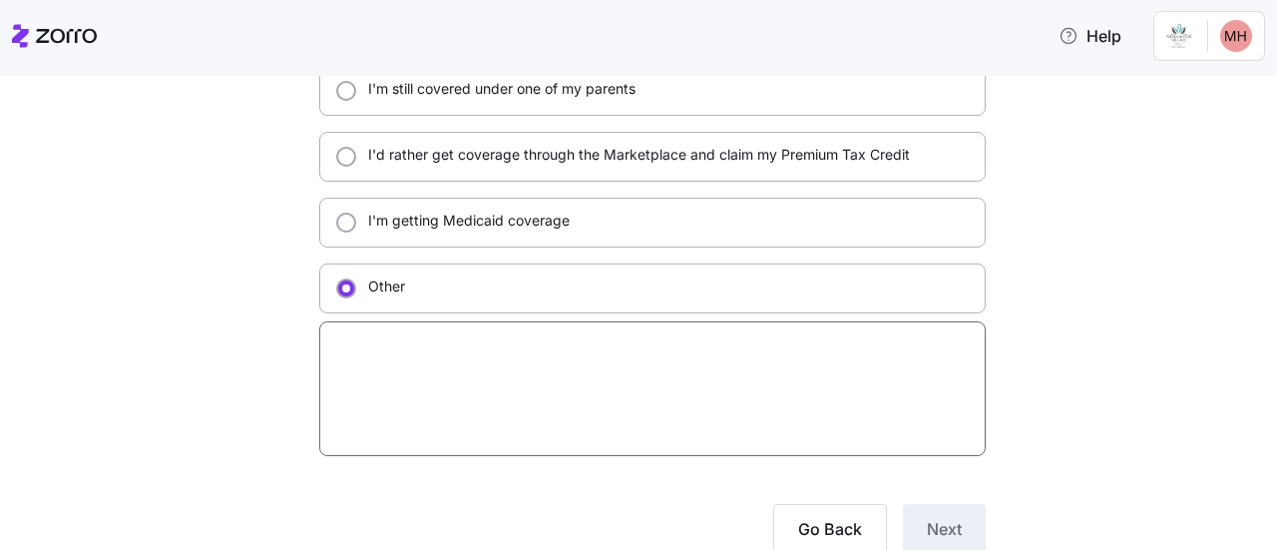
scroll to position [267, 0]
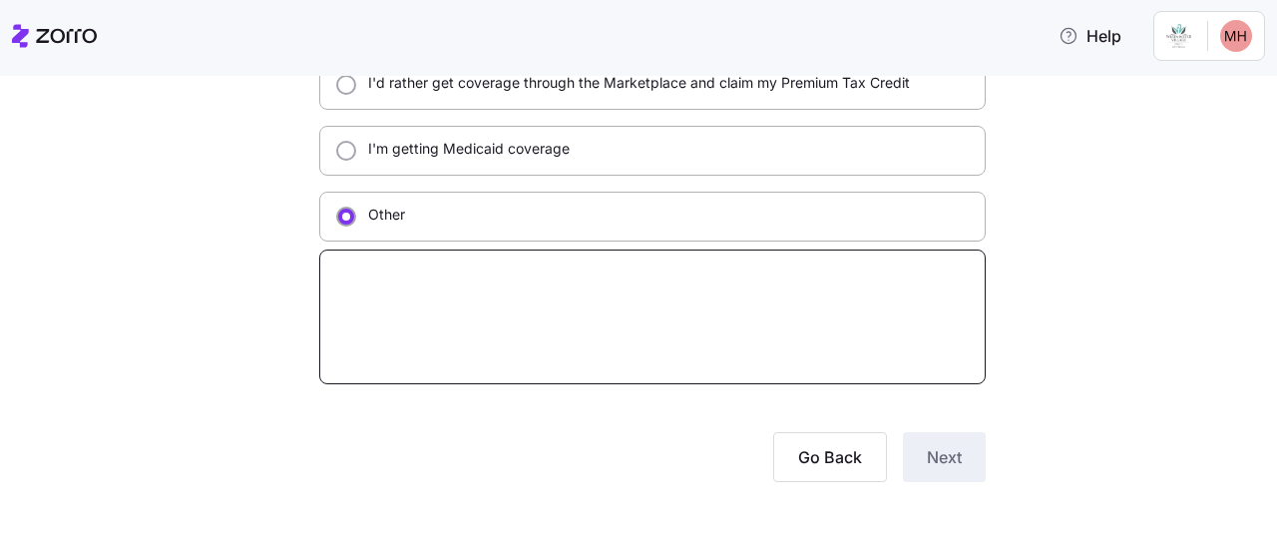
click at [375, 273] on textarea at bounding box center [652, 316] width 667 height 135
type textarea "x"
type textarea "N"
type textarea "x"
type textarea "No"
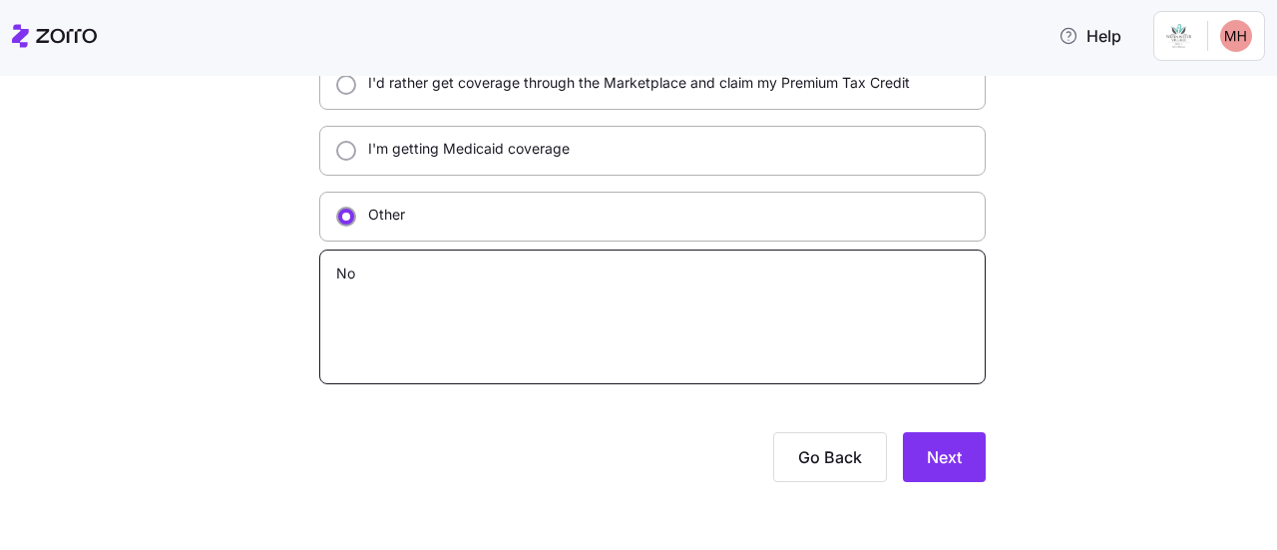
type textarea "x"
type textarea "No"
type textarea "x"
type textarea "No c"
type textarea "x"
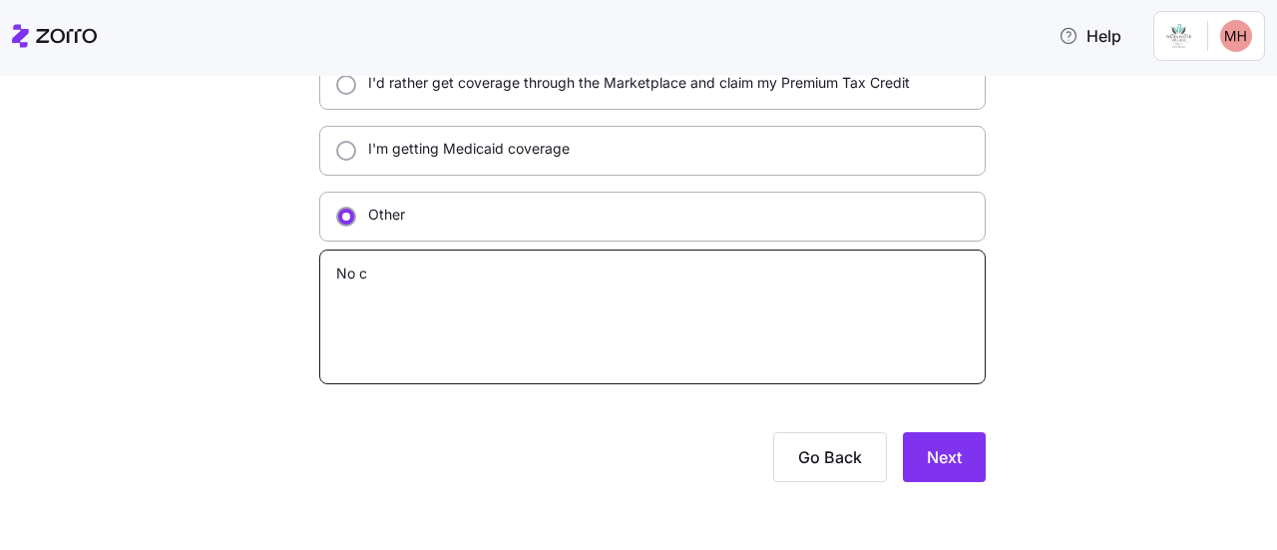
type textarea "No co"
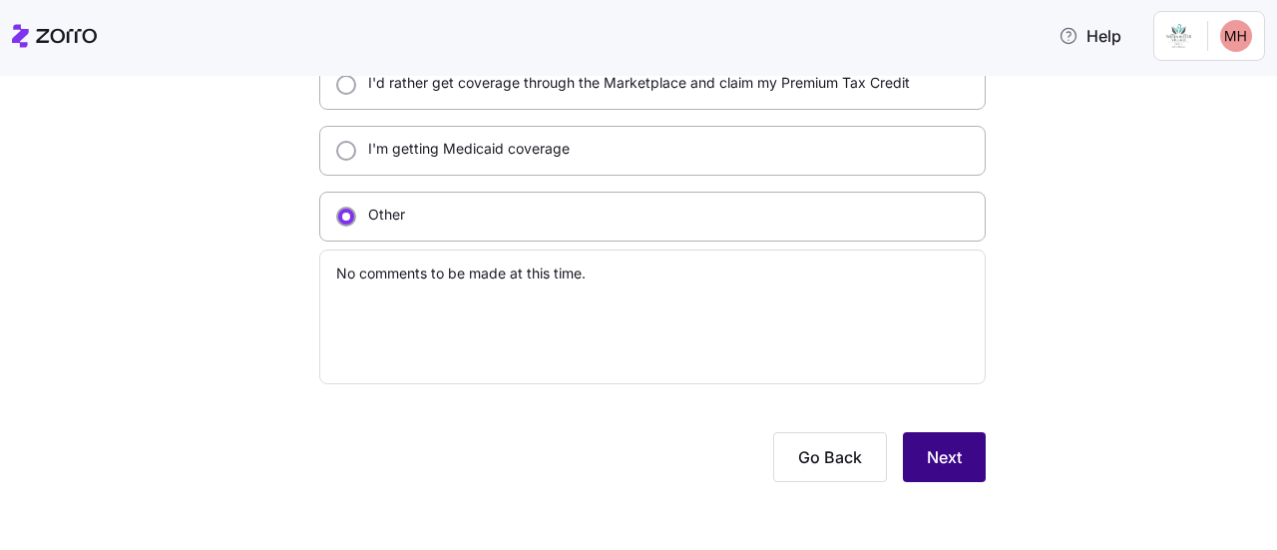
click at [947, 460] on span "Next" at bounding box center [944, 457] width 35 height 24
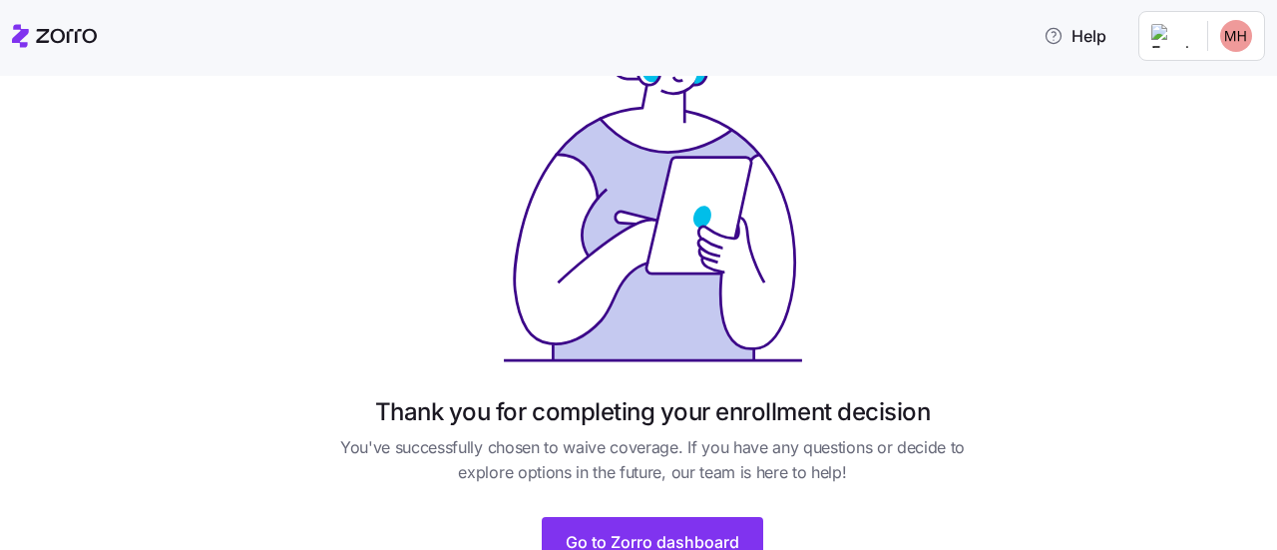
scroll to position [200, 0]
